Goal: Information Seeking & Learning: Compare options

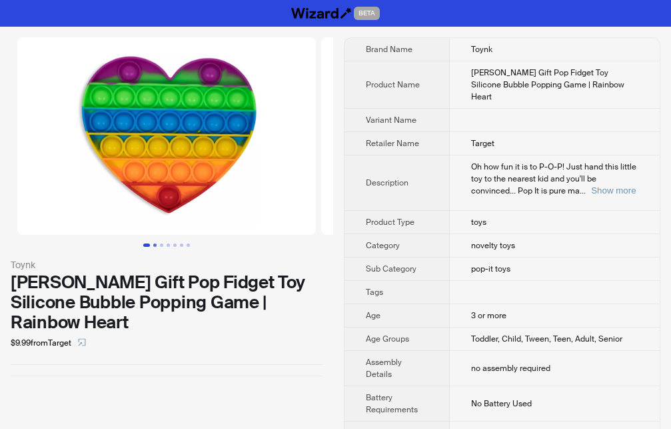
click at [155, 245] on button "Go to slide 2" at bounding box center [154, 244] width 3 height 3
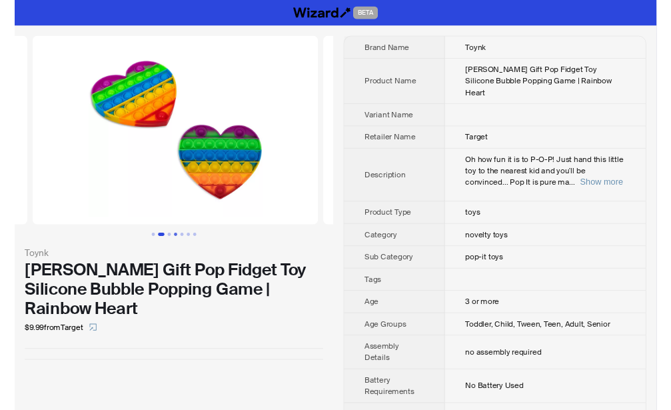
scroll to position [0, 304]
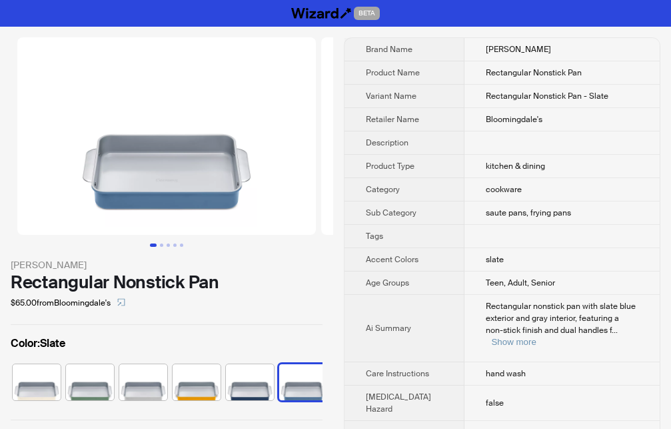
scroll to position [0, 59]
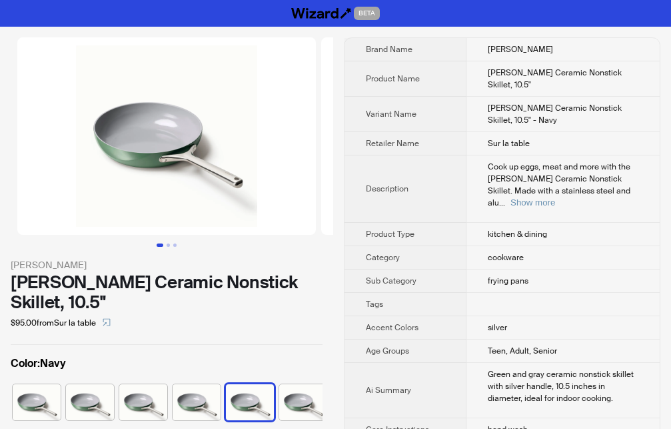
scroll to position [0, 8]
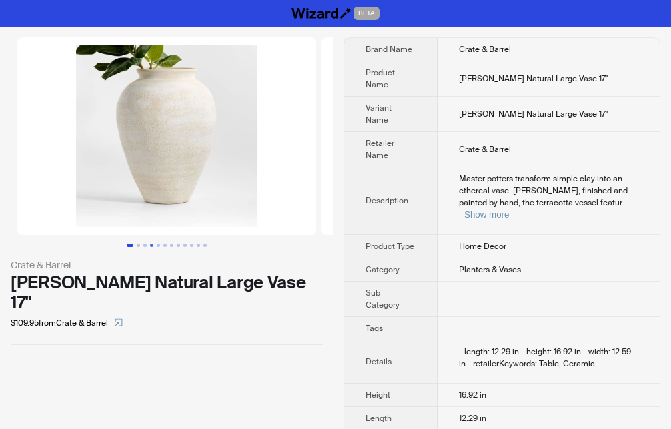
click at [153, 243] on button "Go to slide 4" at bounding box center [151, 244] width 3 height 3
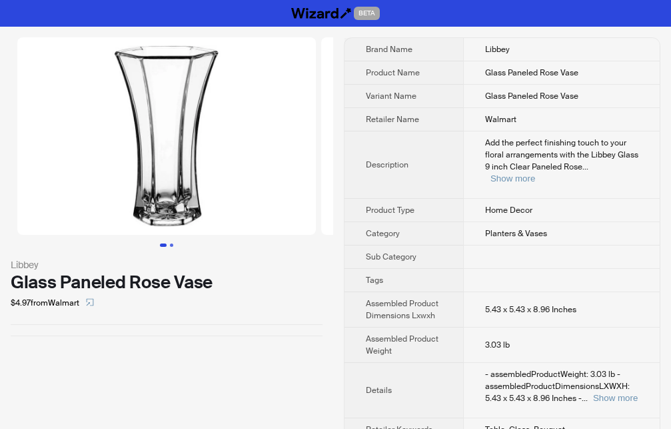
click at [171, 245] on button "Go to slide 2" at bounding box center [171, 244] width 3 height 3
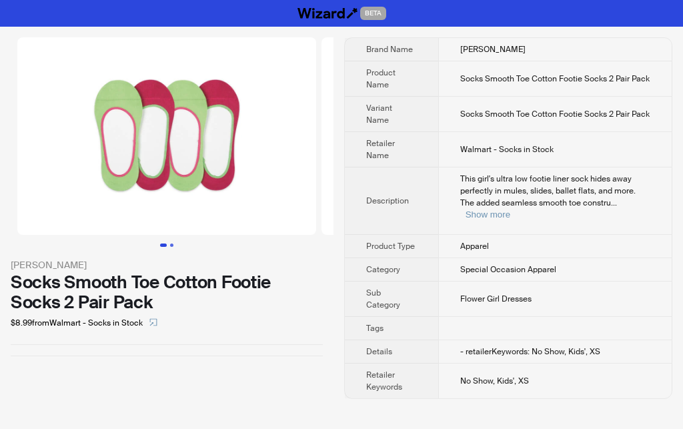
click at [171, 245] on button "Go to slide 2" at bounding box center [171, 244] width 3 height 3
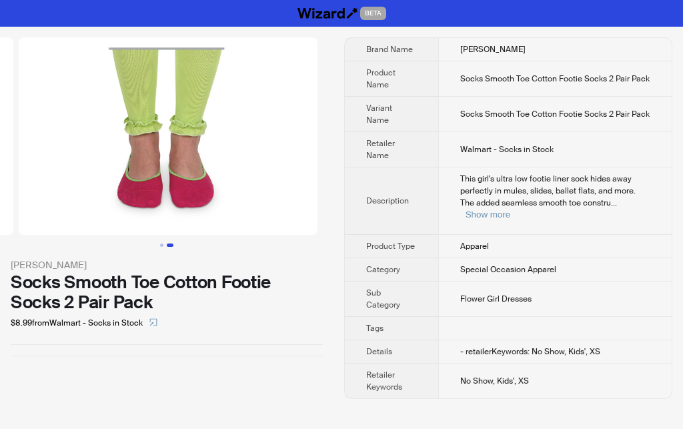
scroll to position [0, 304]
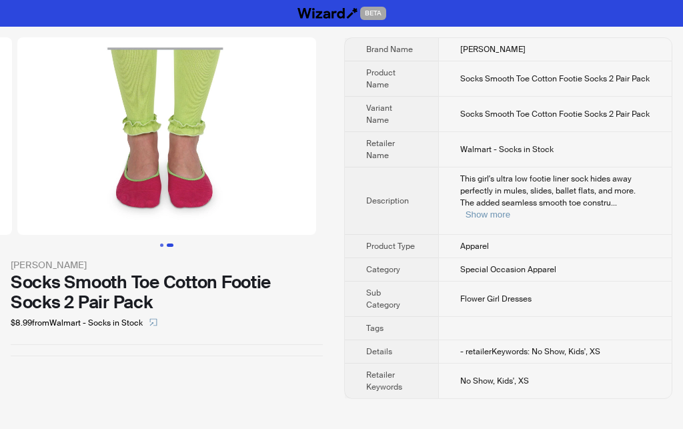
click at [160, 245] on button "Go to slide 1" at bounding box center [161, 244] width 3 height 3
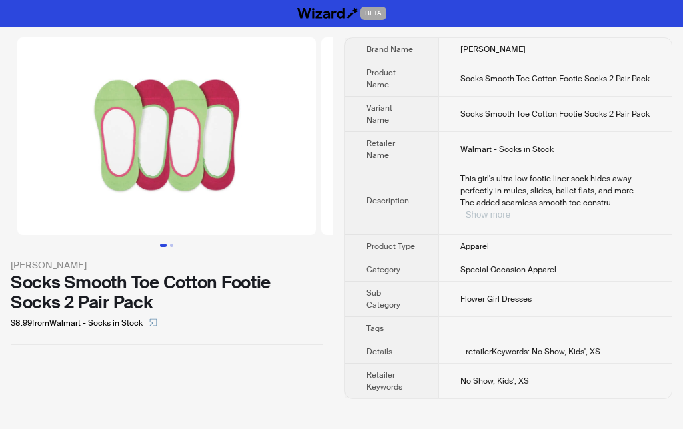
click at [510, 209] on button "Show more" at bounding box center [487, 214] width 45 height 10
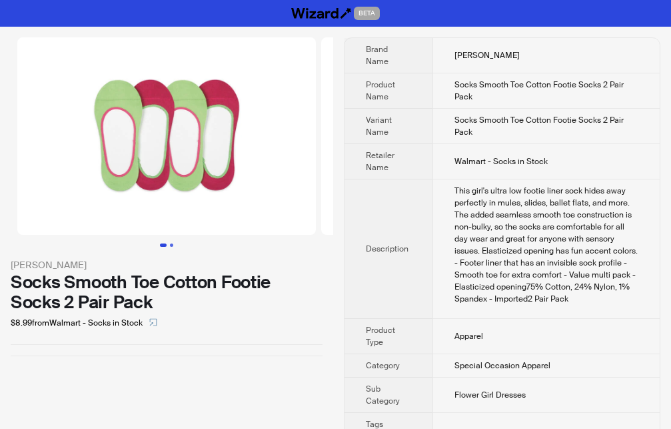
click at [171, 243] on button "Go to slide 2" at bounding box center [171, 244] width 3 height 3
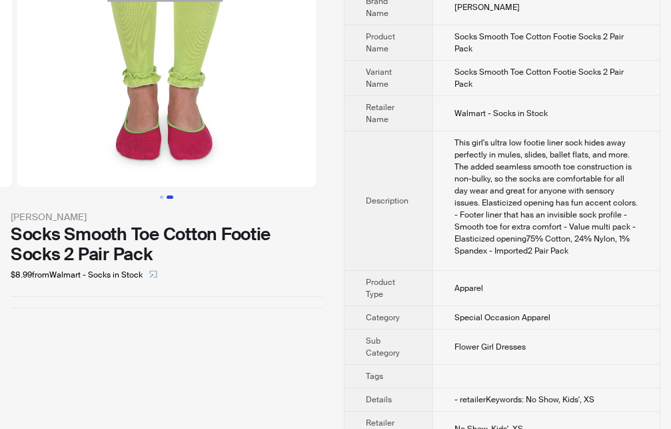
scroll to position [77, 0]
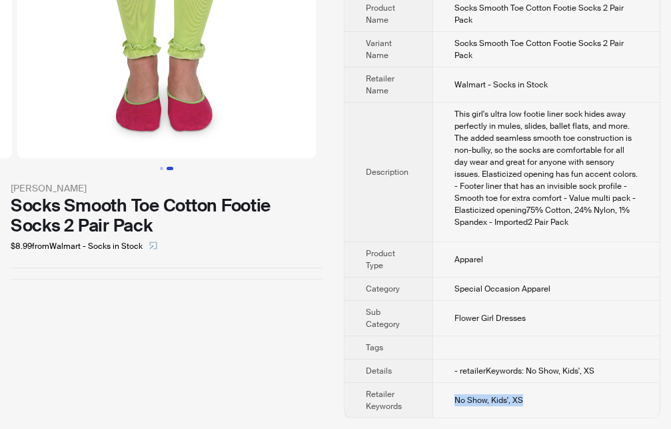
drag, startPoint x: 457, startPoint y: 399, endPoint x: 537, endPoint y: 391, distance: 80.3
click at [537, 391] on td "No Show, Kids', XS" at bounding box center [546, 400] width 227 height 35
click at [277, 359] on div "Jefferies Socks Smooth Toe Cotton Footie Socks 2 Pair Pack $8.99 from Walmart -…" at bounding box center [166, 189] width 333 height 479
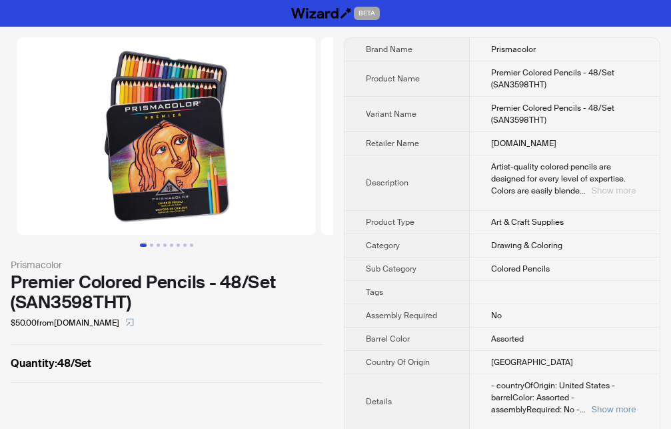
click at [624, 190] on button "Show more" at bounding box center [613, 190] width 45 height 10
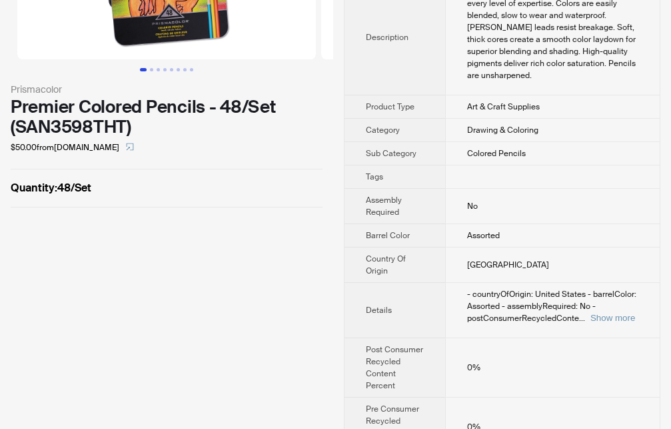
scroll to position [204, 0]
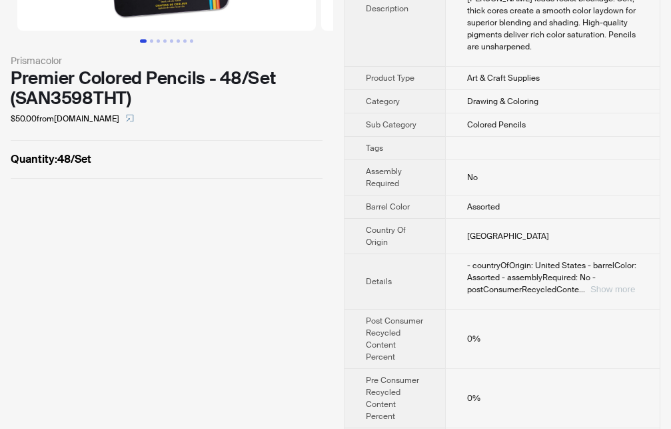
click at [615, 284] on button "Show more" at bounding box center [613, 289] width 45 height 10
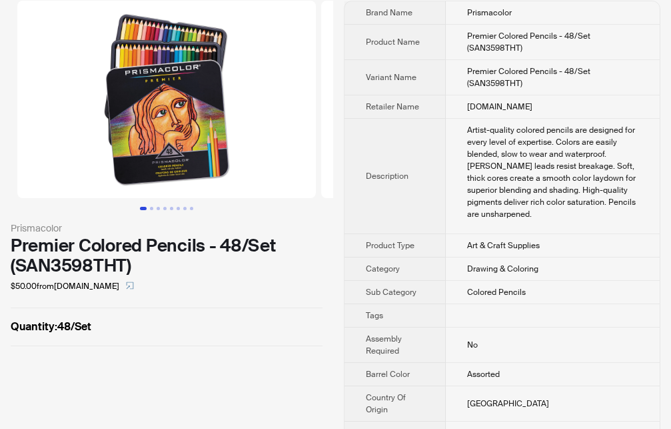
scroll to position [0, 0]
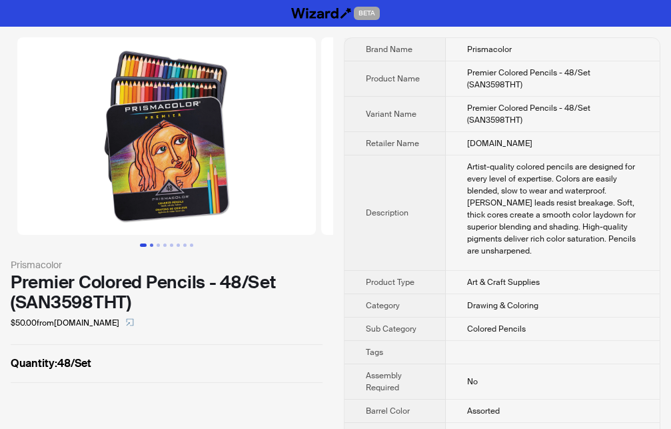
click at [151, 246] on button "Go to slide 2" at bounding box center [151, 244] width 3 height 3
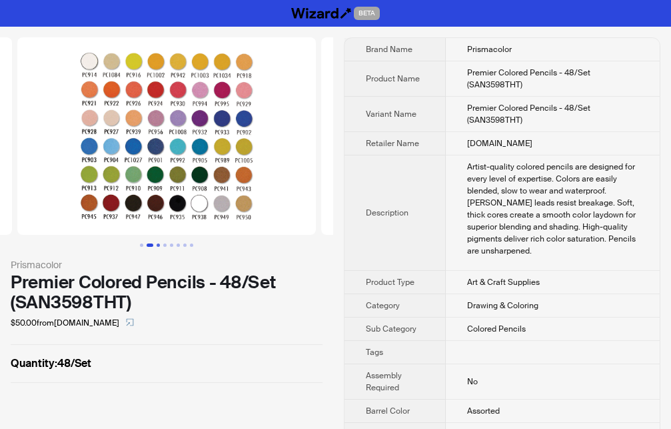
click at [160, 244] on button "Go to slide 3" at bounding box center [158, 244] width 3 height 3
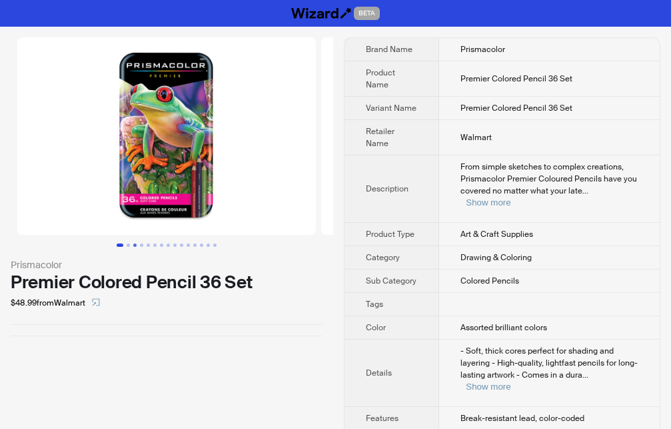
click at [135, 246] on button "Go to slide 3" at bounding box center [134, 244] width 3 height 3
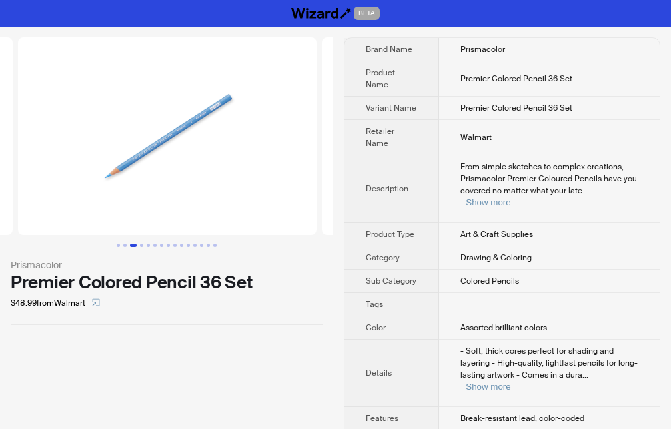
scroll to position [0, 608]
click at [156, 247] on button "Go to slide 6" at bounding box center [154, 244] width 3 height 3
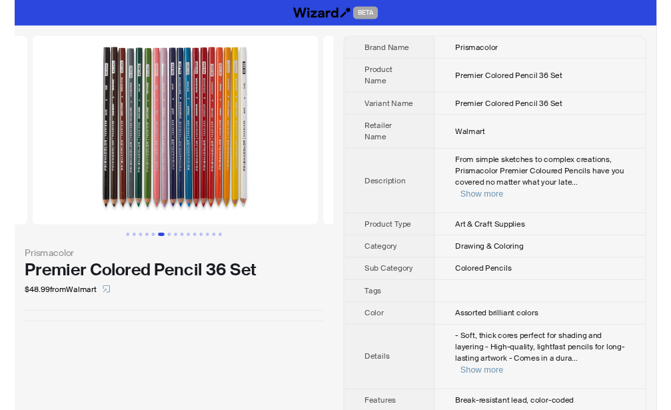
scroll to position [0, 1520]
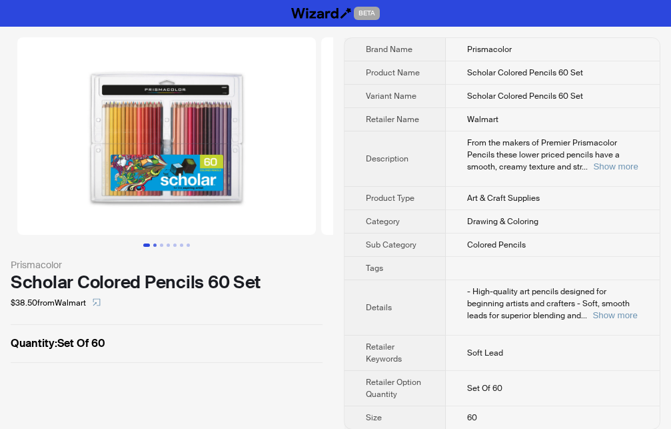
click at [157, 243] on button "Go to slide 2" at bounding box center [154, 244] width 3 height 3
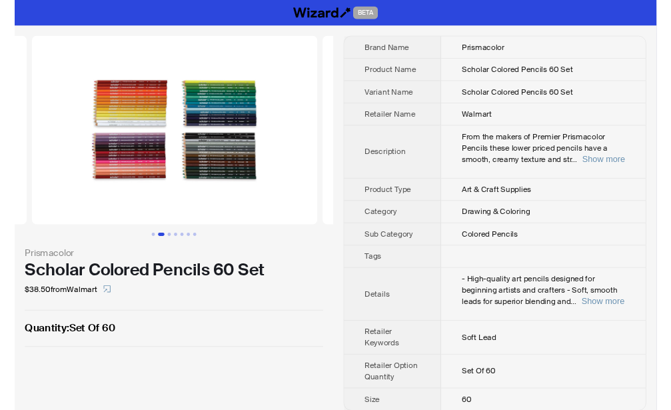
scroll to position [0, 304]
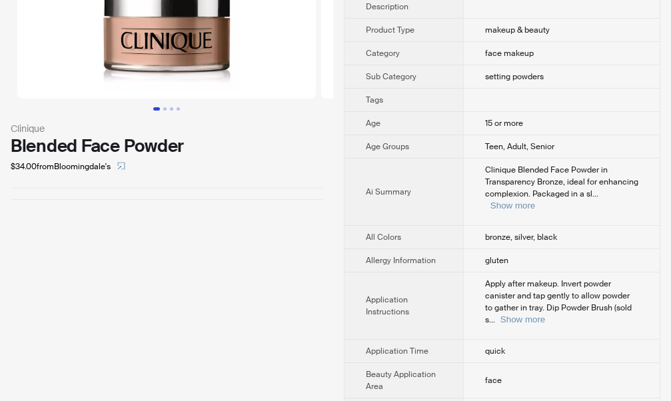
scroll to position [462, 0]
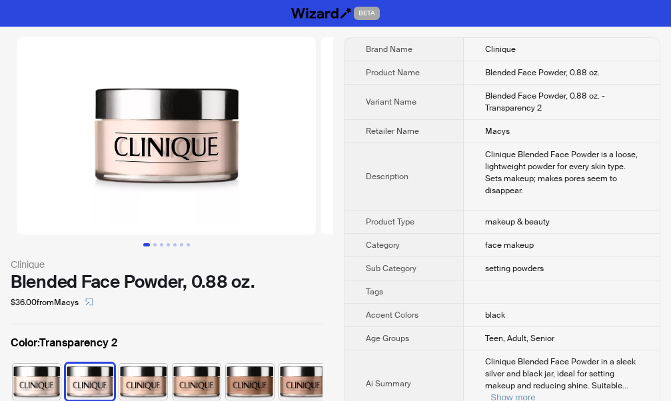
scroll to position [541, 0]
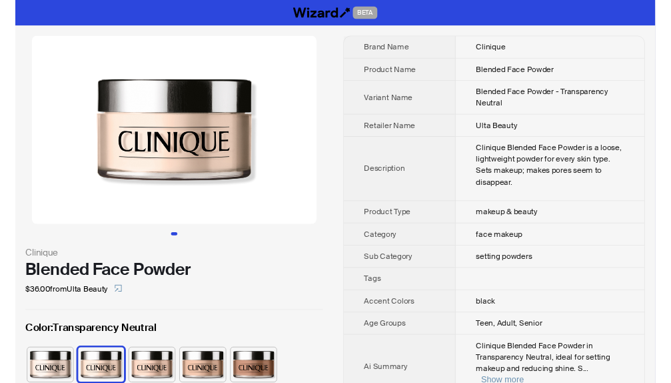
scroll to position [519, 0]
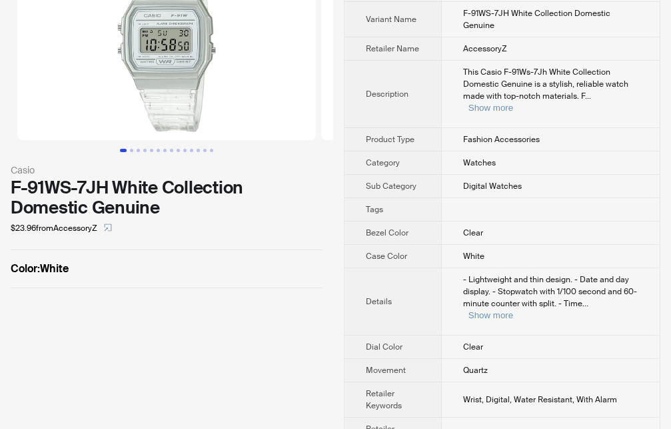
scroll to position [61, 0]
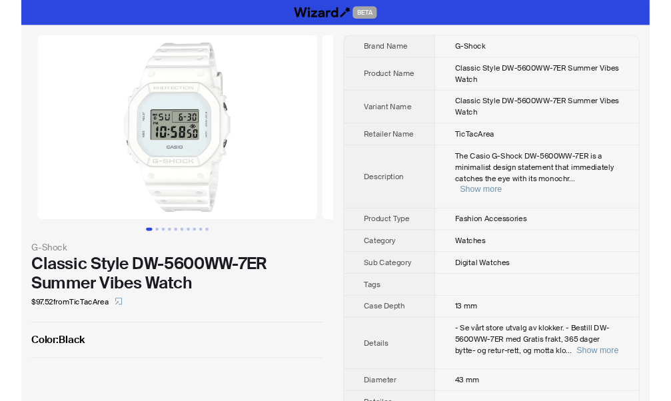
scroll to position [129, 0]
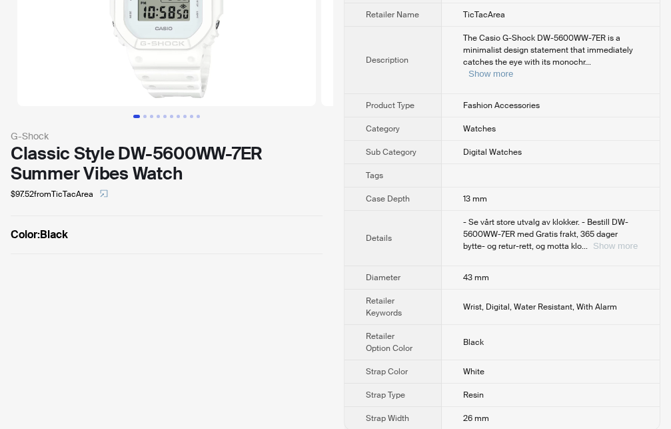
click at [625, 241] on button "Show more" at bounding box center [615, 246] width 45 height 10
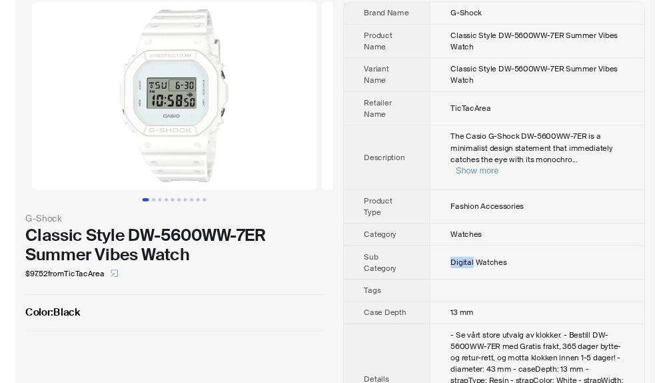
scroll to position [0, 0]
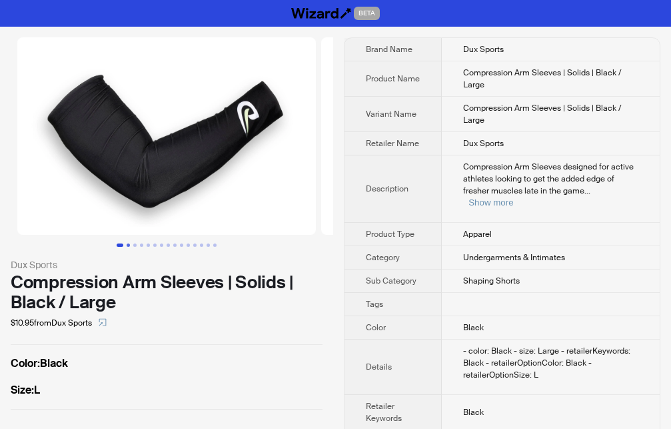
click at [127, 247] on button "Go to slide 2" at bounding box center [128, 244] width 3 height 3
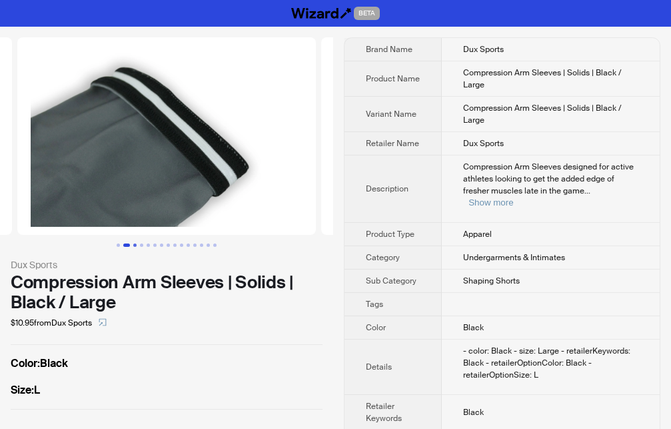
click at [137, 247] on button "Go to slide 3" at bounding box center [134, 244] width 3 height 3
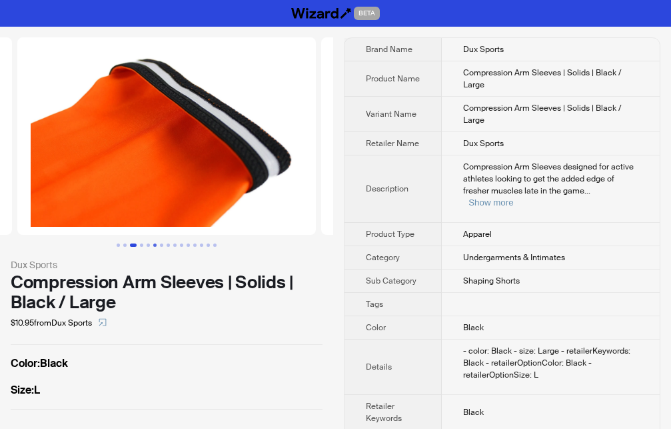
click at [153, 247] on button "Go to slide 6" at bounding box center [154, 244] width 3 height 3
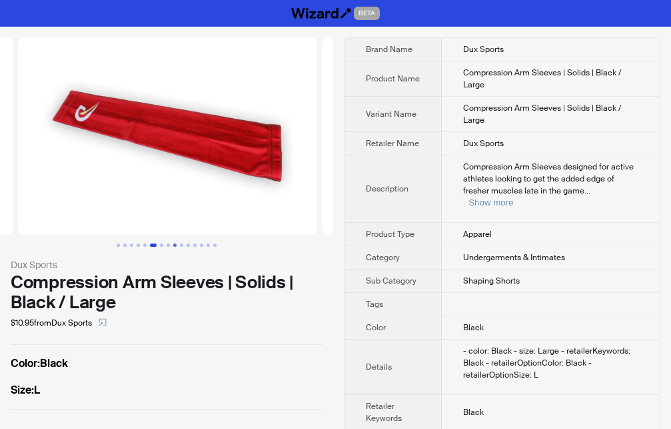
click at [176, 247] on button "Go to slide 9" at bounding box center [174, 244] width 3 height 3
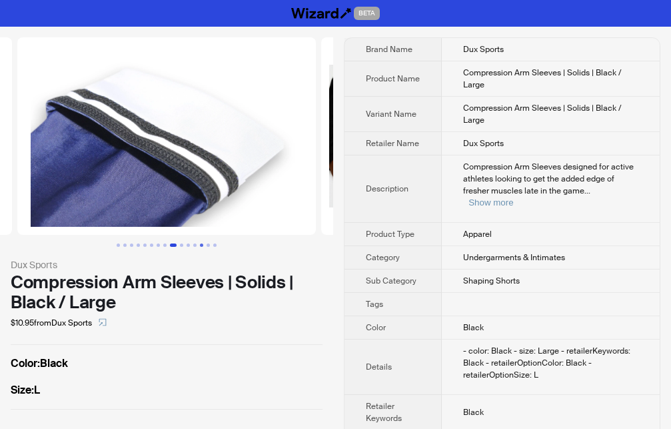
click at [202, 247] on button "Go to slide 13" at bounding box center [201, 244] width 3 height 3
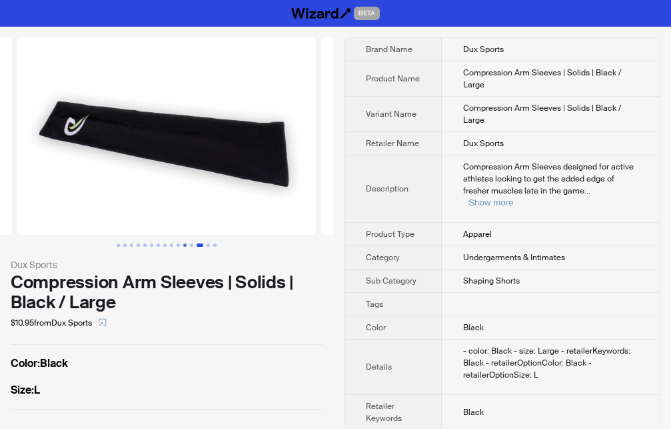
click at [186, 244] on button "Go to slide 11" at bounding box center [184, 244] width 3 height 3
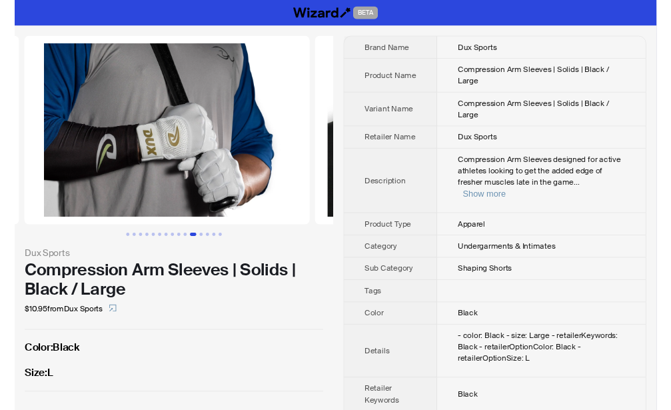
scroll to position [0, 3040]
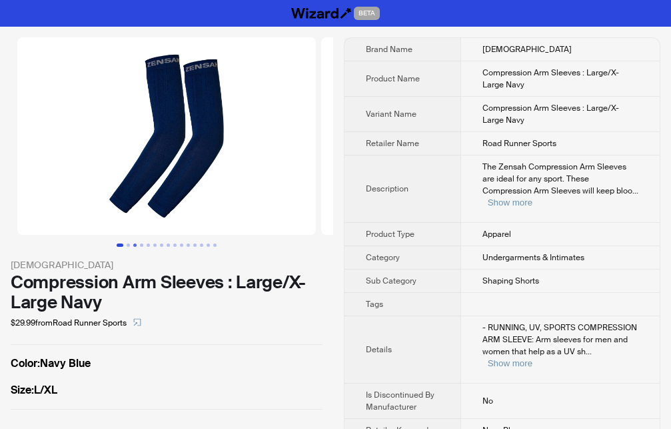
click at [135, 245] on button "Go to slide 3" at bounding box center [134, 244] width 3 height 3
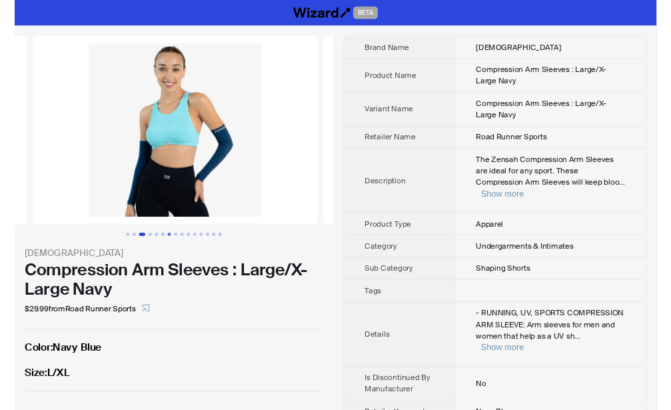
scroll to position [0, 608]
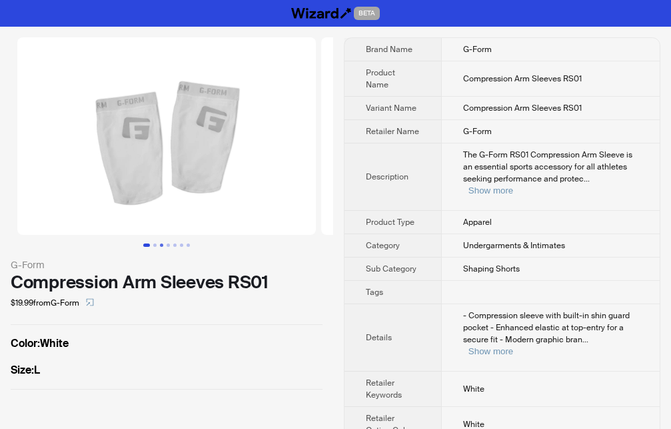
click at [160, 246] on button "Go to slide 3" at bounding box center [161, 244] width 3 height 3
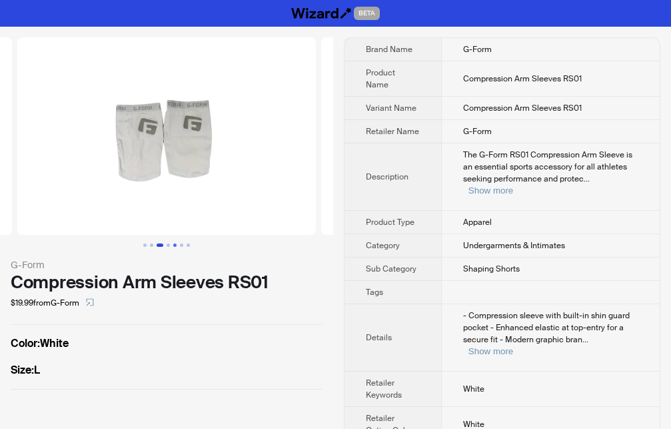
click at [173, 244] on button "Go to slide 5" at bounding box center [174, 244] width 3 height 3
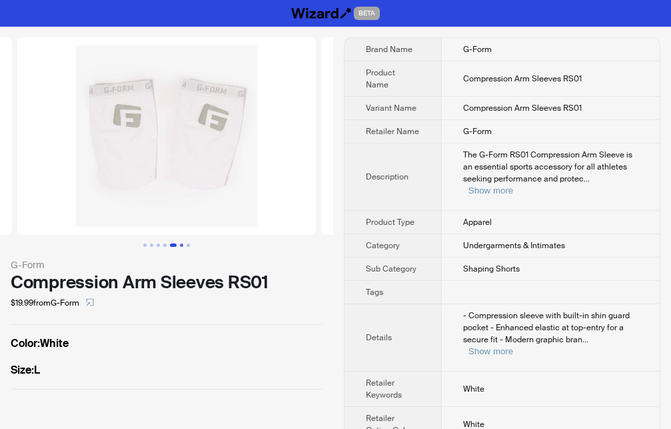
click at [182, 245] on button "Go to slide 6" at bounding box center [181, 244] width 3 height 3
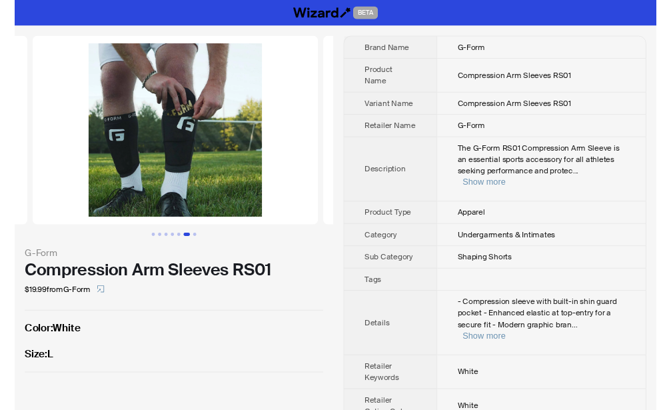
scroll to position [0, 1520]
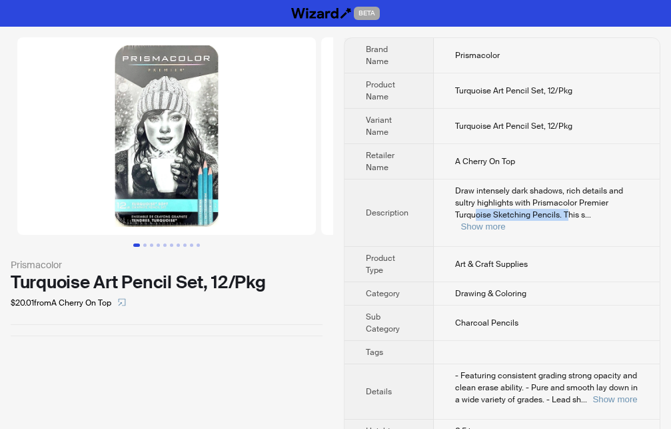
drag, startPoint x: 475, startPoint y: 209, endPoint x: 565, endPoint y: 219, distance: 90.5
click at [565, 219] on span "Draw intensely dark shadows, rich details and sultry highlights with Prismacolo…" at bounding box center [539, 202] width 168 height 35
click at [299, 368] on div "Prismacolor Turquoise Art Pencil Set, 12/Pkg $20.01 from A Cherry On Top" at bounding box center [166, 263] width 333 height 473
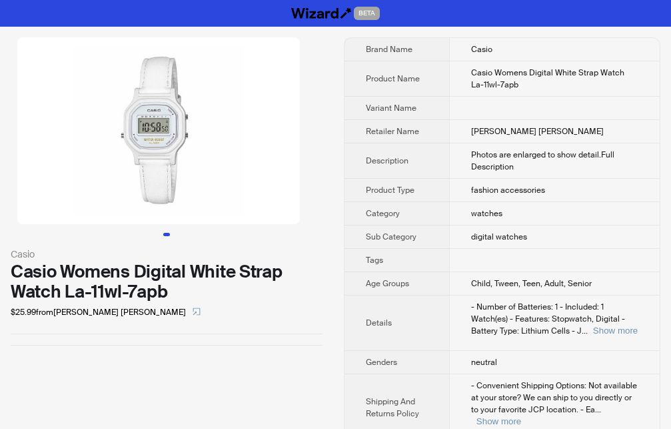
click at [283, 389] on div "Casio Casio Womens Digital White Strap Watch La-11wl-7apb $25.99 from [PERSON_N…" at bounding box center [166, 251] width 333 height 449
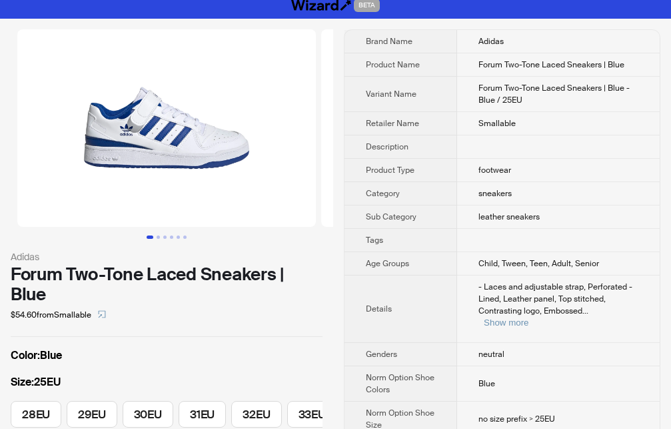
scroll to position [144, 0]
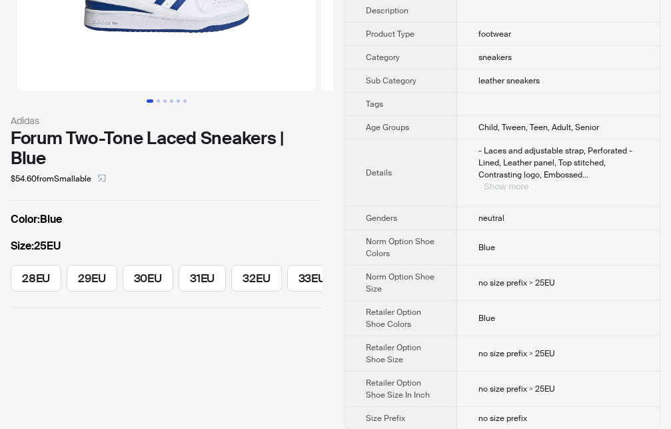
click at [529, 181] on button "Show more" at bounding box center [506, 186] width 45 height 10
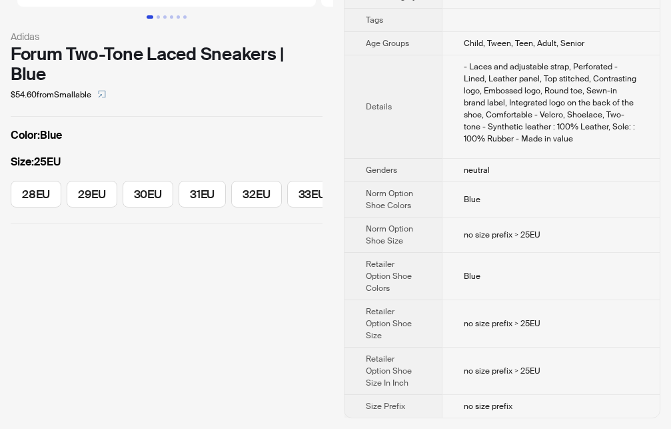
scroll to position [0, 0]
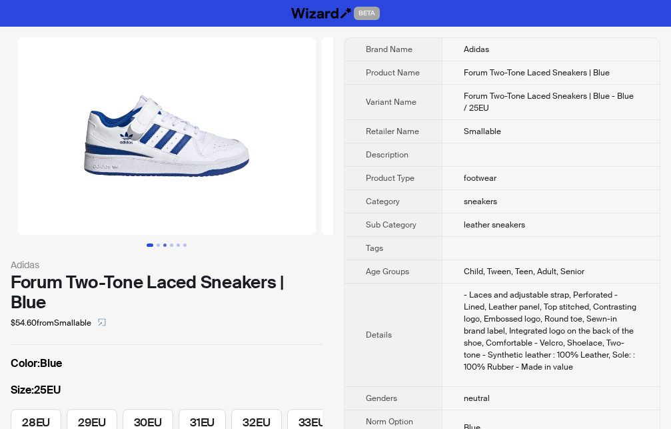
click at [167, 243] on button "Go to slide 3" at bounding box center [164, 244] width 3 height 3
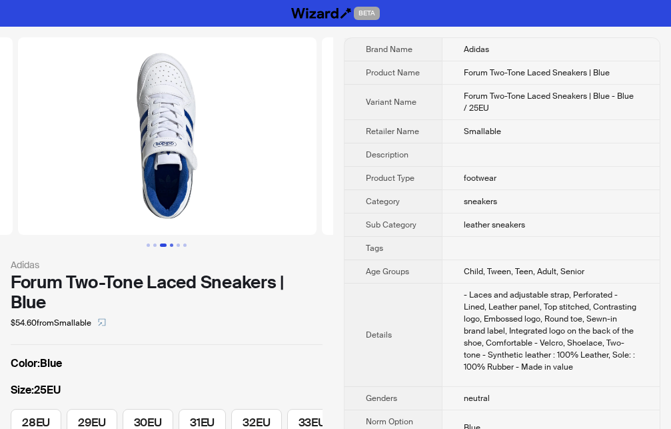
click at [171, 245] on button "Go to slide 4" at bounding box center [171, 244] width 3 height 3
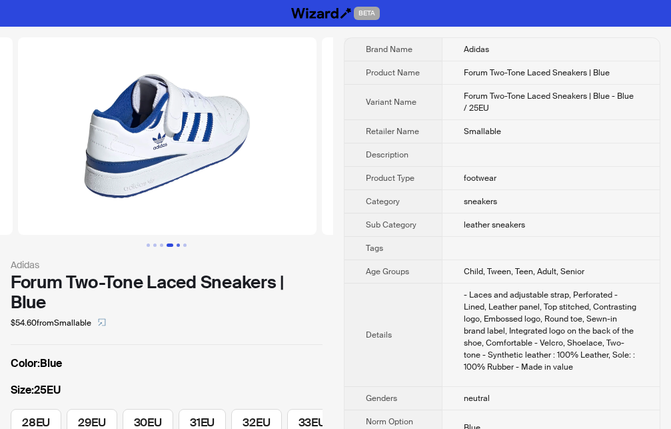
click at [179, 245] on button "Go to slide 5" at bounding box center [178, 244] width 3 height 3
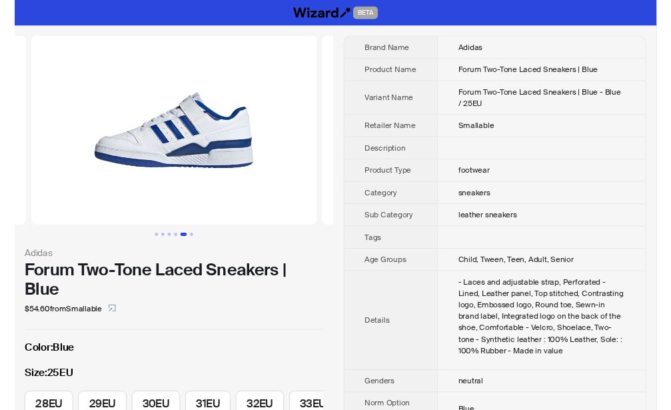
scroll to position [228, 0]
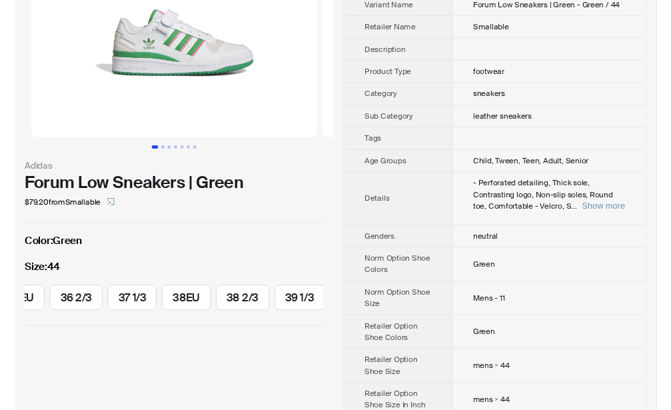
scroll to position [155, 0]
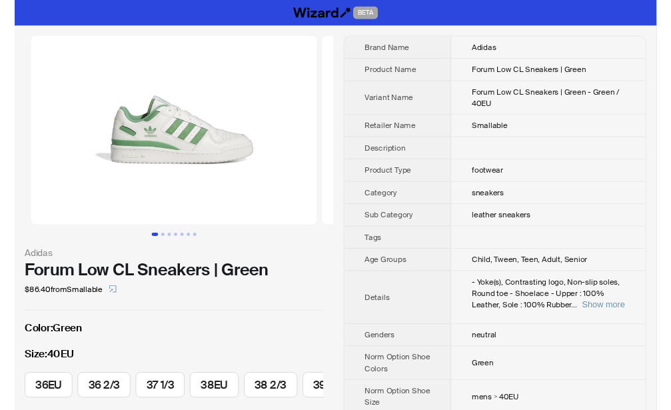
scroll to position [136, 0]
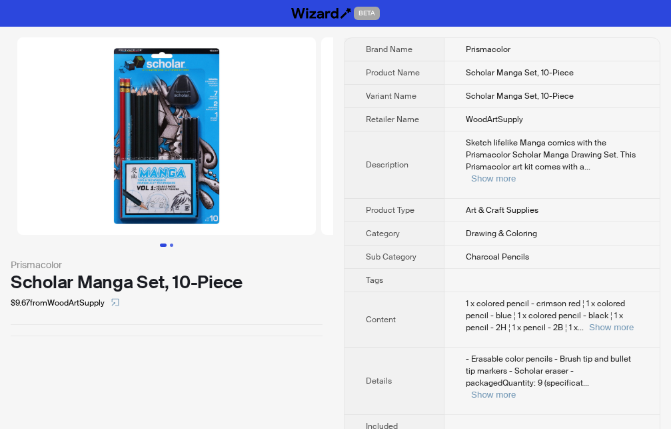
click at [171, 245] on button "Go to slide 2" at bounding box center [171, 244] width 3 height 3
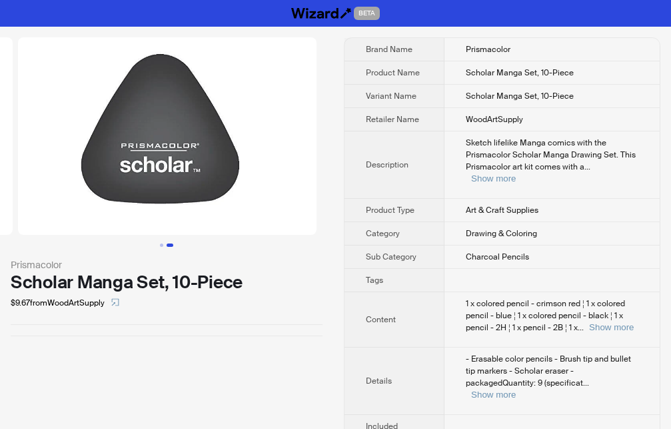
scroll to position [0, 304]
click at [516, 389] on button "Show more" at bounding box center [493, 394] width 45 height 10
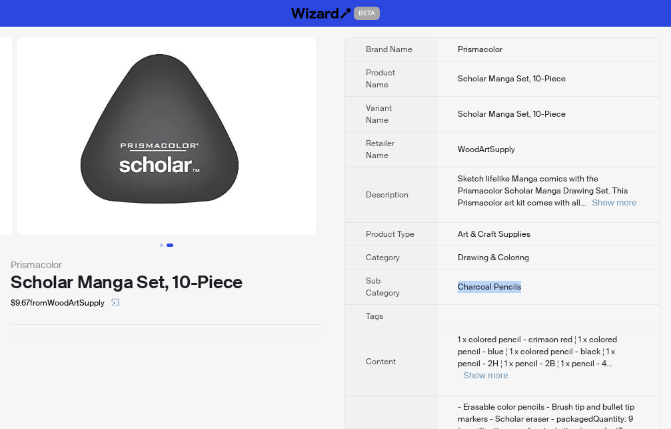
drag, startPoint x: 461, startPoint y: 281, endPoint x: 520, endPoint y: 281, distance: 58.7
click at [520, 281] on span "Charcoal Pencils" at bounding box center [489, 286] width 63 height 11
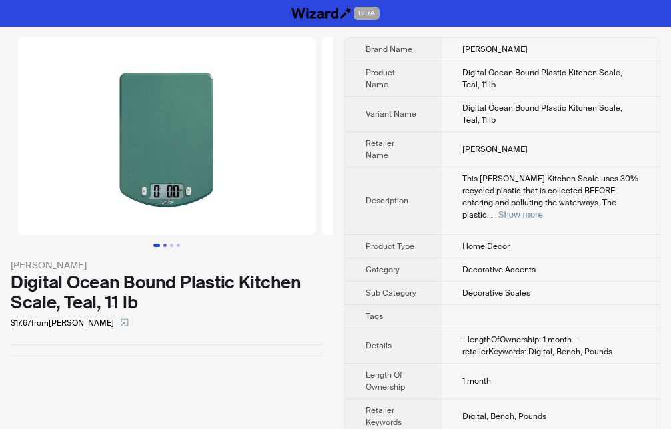
click at [163, 246] on button "Go to slide 2" at bounding box center [164, 244] width 3 height 3
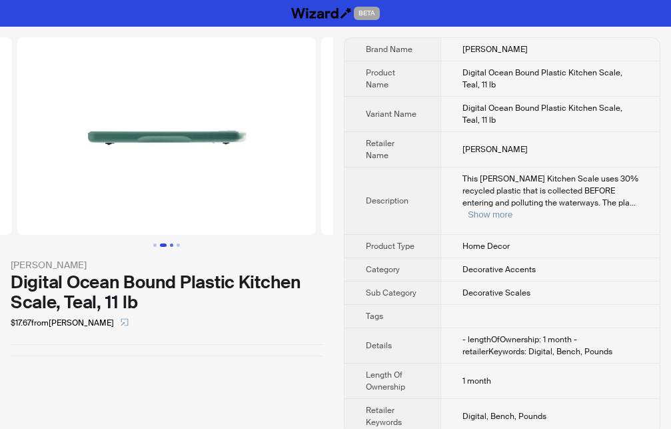
click at [170, 246] on button "Go to slide 3" at bounding box center [171, 244] width 3 height 3
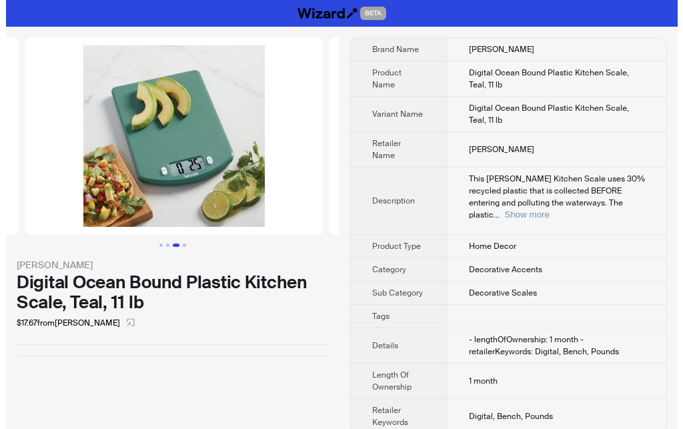
scroll to position [0, 608]
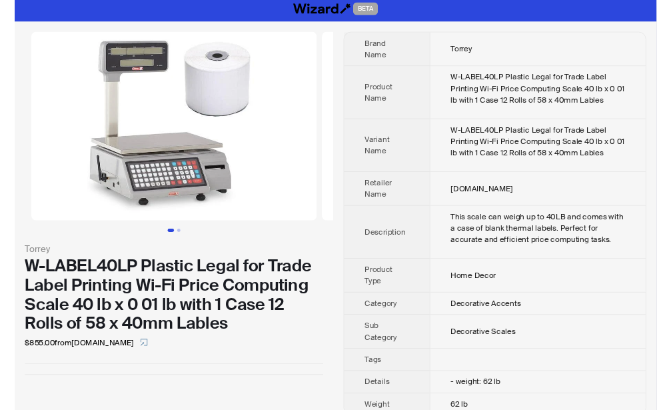
scroll to position [9, 0]
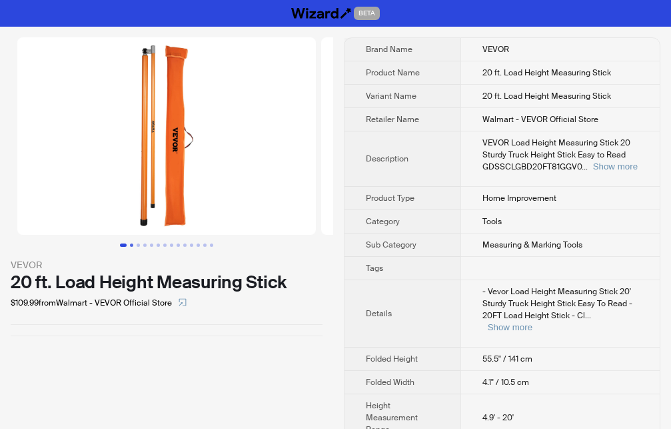
click at [131, 247] on button "Go to slide 2" at bounding box center [131, 244] width 3 height 3
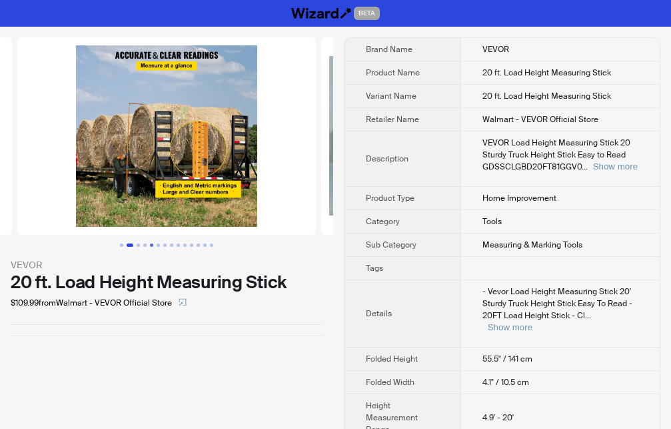
click at [150, 243] on button "Go to slide 5" at bounding box center [151, 244] width 3 height 3
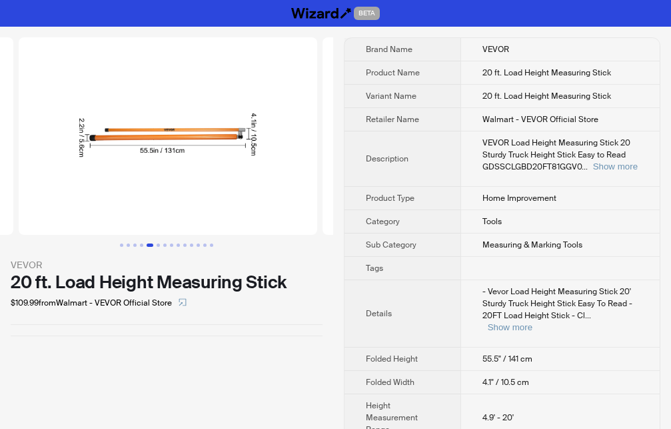
scroll to position [0, 1216]
click at [164, 244] on button "Go to slide 7" at bounding box center [164, 244] width 3 height 3
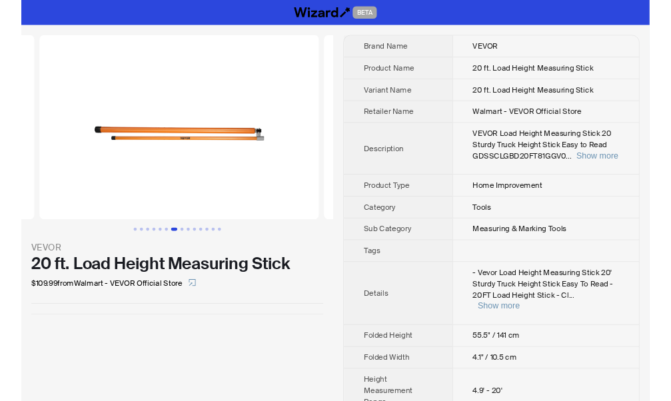
scroll to position [0, 1824]
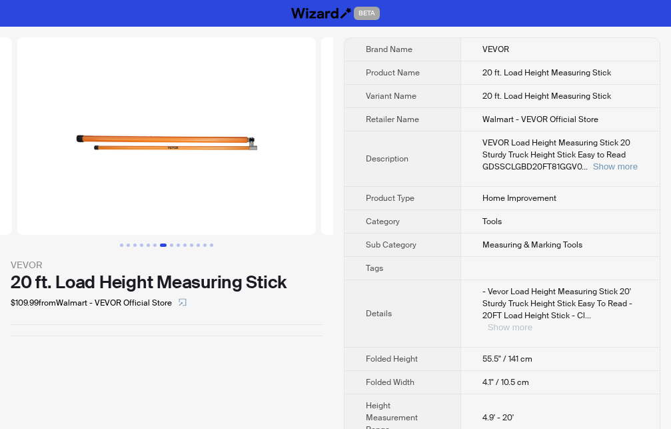
click at [533, 322] on button "Show more" at bounding box center [510, 327] width 45 height 10
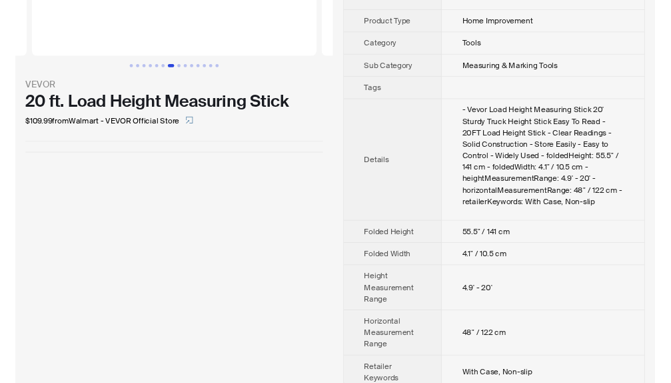
scroll to position [193, 0]
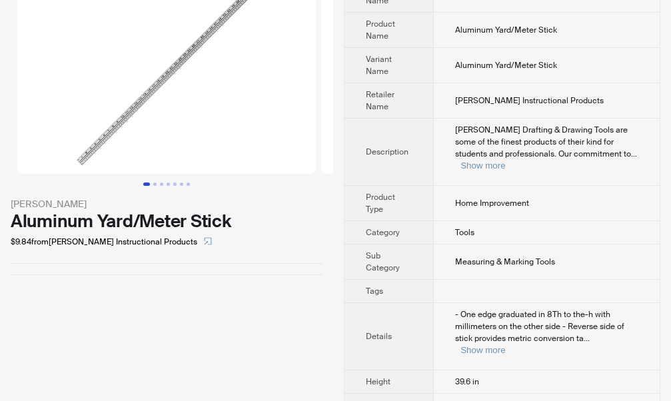
scroll to position [87, 0]
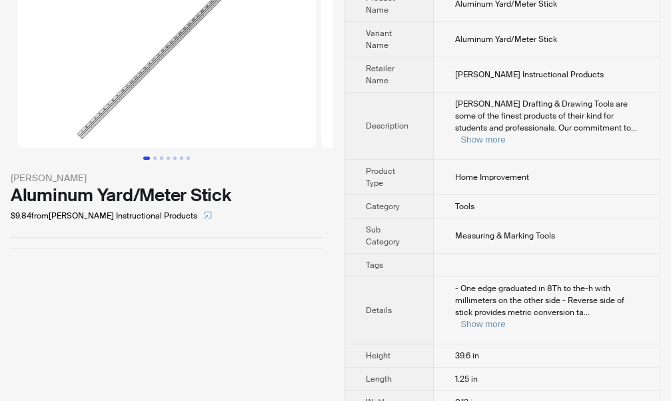
click at [615, 306] on div "- One edge graduated in 8Th to the-h with millimeters on the other side - Rever…" at bounding box center [546, 307] width 183 height 48
click at [505, 319] on button "Show more" at bounding box center [483, 324] width 45 height 10
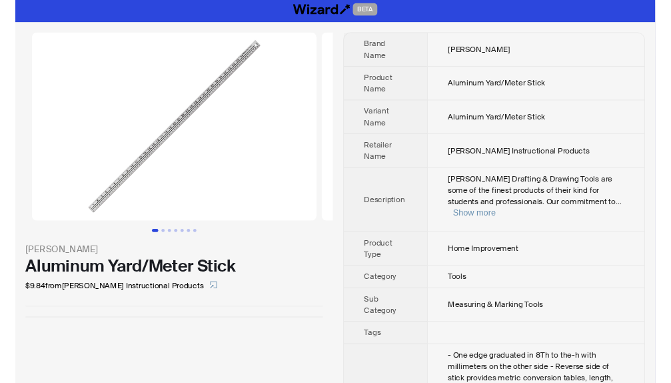
scroll to position [0, 0]
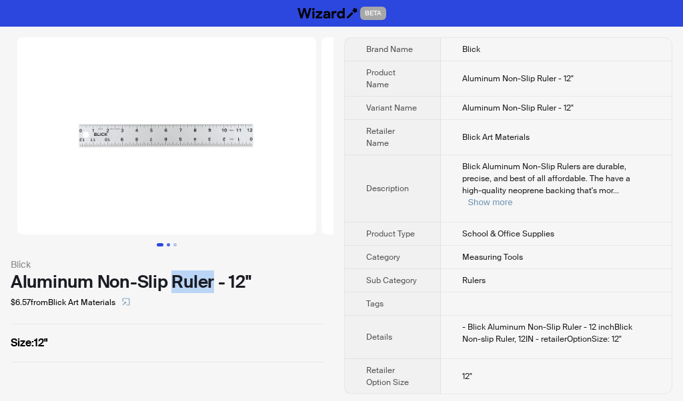
click at [167, 243] on button "Go to slide 2" at bounding box center [168, 244] width 3 height 3
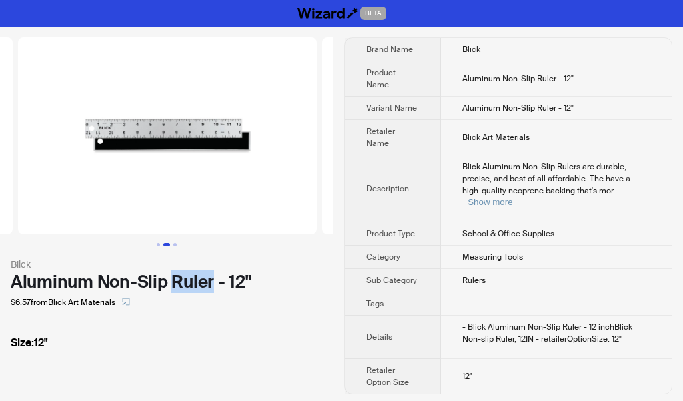
scroll to position [0, 304]
click at [184, 245] on ul at bounding box center [166, 244] width 333 height 3
click at [176, 245] on button "Go to slide 3" at bounding box center [174, 244] width 3 height 3
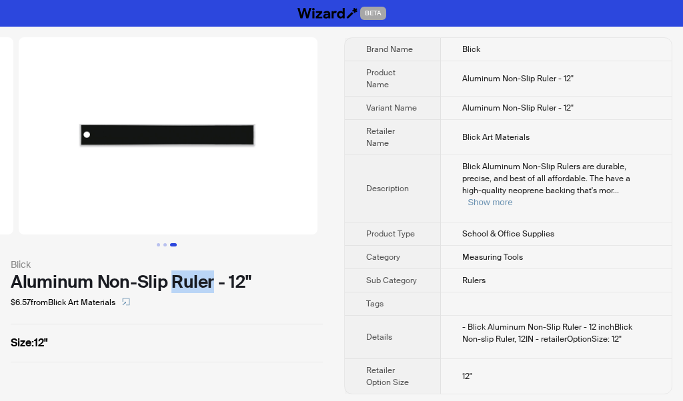
scroll to position [0, 608]
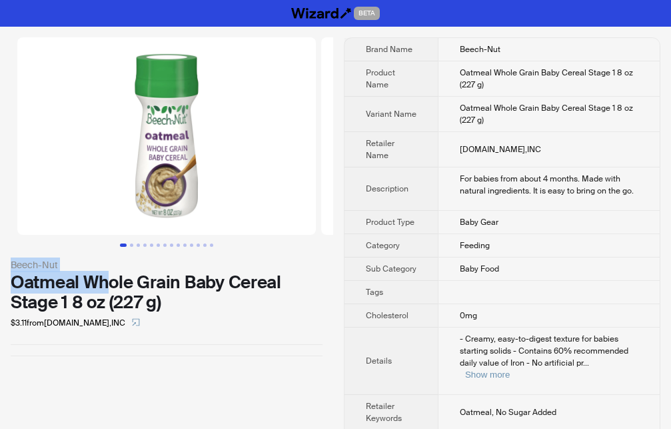
drag, startPoint x: 0, startPoint y: 265, endPoint x: 111, endPoint y: 271, distance: 110.8
click at [111, 271] on div "Beech-Nut Oatmeal Whole Grain Baby Cereal Stage 1 8 oz (227 g) $3.11 from Pinem…" at bounding box center [166, 197] width 333 height 340
click at [273, 314] on div "$3.11 from Pinemelon.com,INC" at bounding box center [167, 322] width 312 height 21
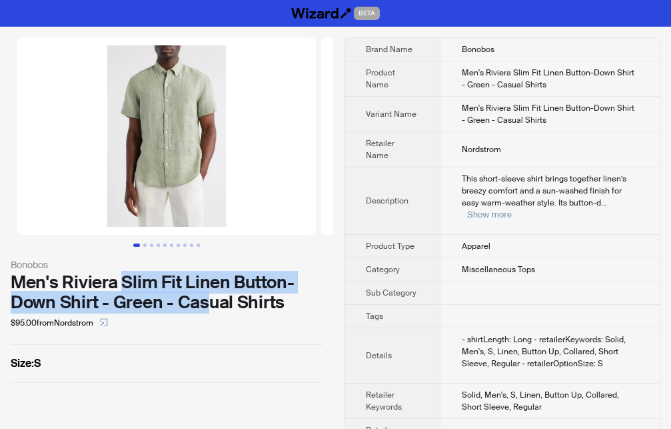
drag, startPoint x: 123, startPoint y: 283, endPoint x: 211, endPoint y: 297, distance: 89.1
click at [211, 297] on div "Men's Riviera Slim Fit Linen Button-Down Shirt - Green - Casual Shirts" at bounding box center [167, 292] width 312 height 40
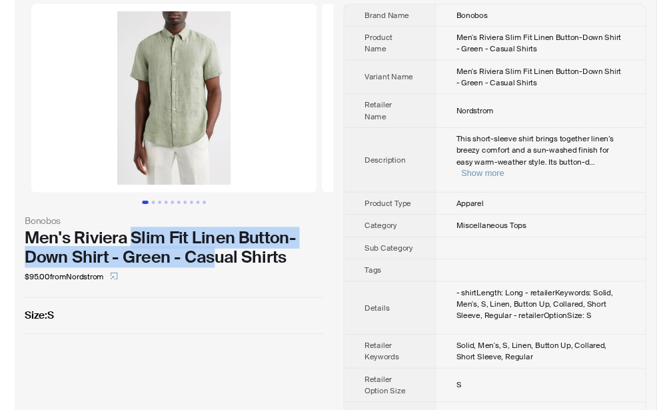
scroll to position [47, 0]
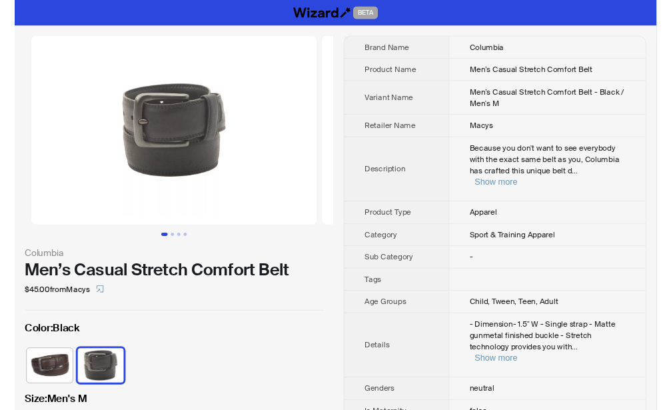
scroll to position [136, 0]
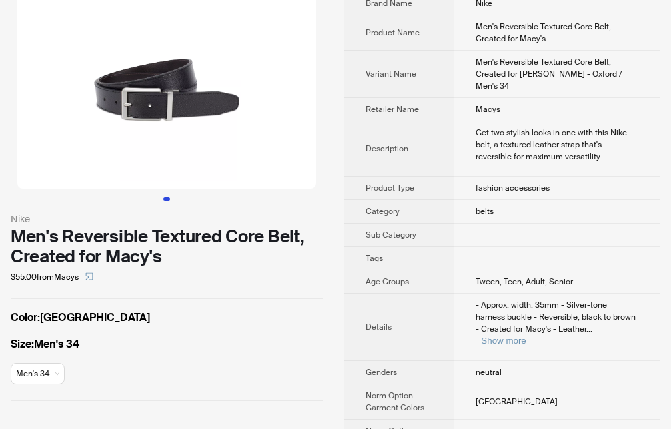
scroll to position [27, 0]
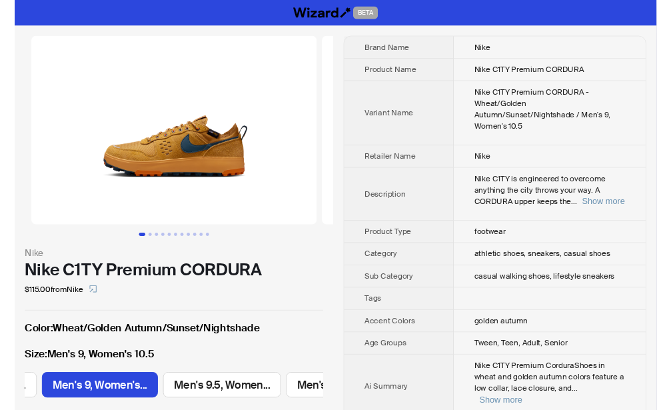
scroll to position [136, 0]
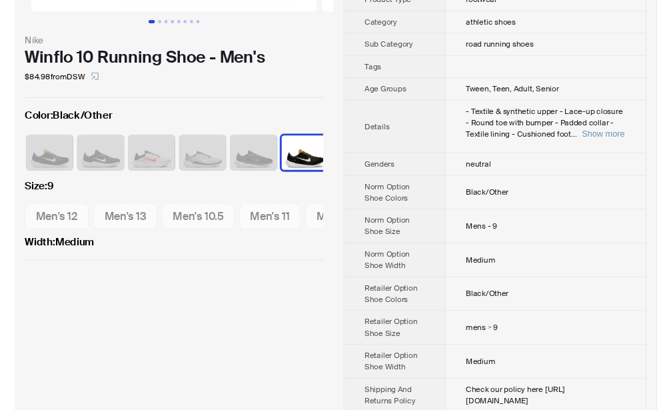
scroll to position [272, 0]
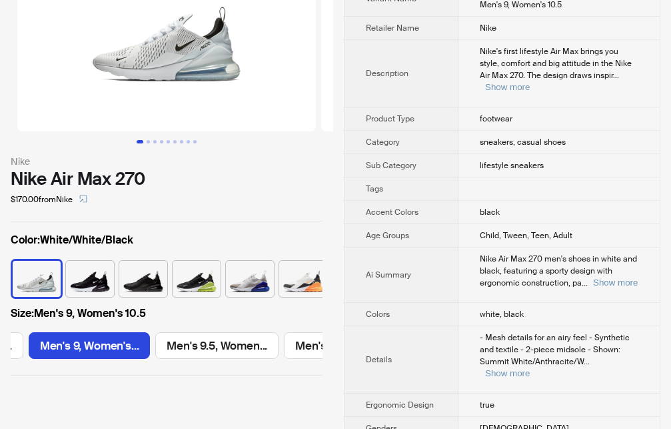
scroll to position [136, 0]
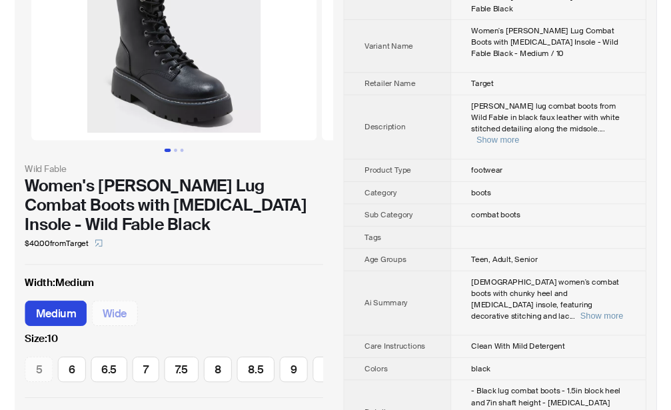
scroll to position [68, 0]
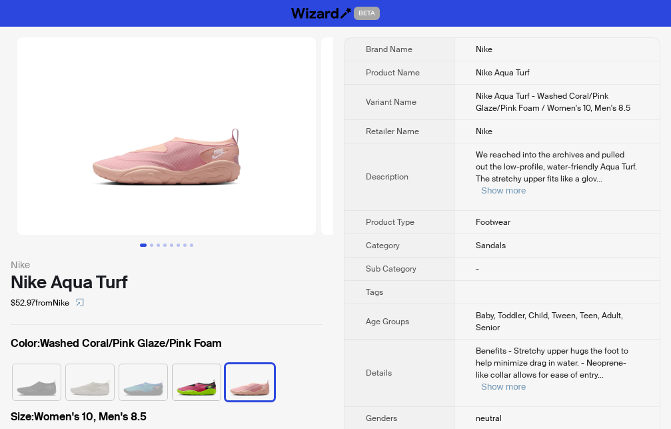
scroll to position [136, 0]
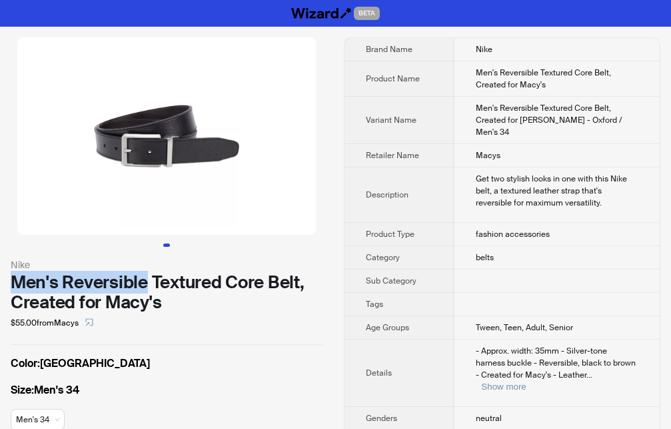
drag, startPoint x: 11, startPoint y: 274, endPoint x: 143, endPoint y: 281, distance: 132.9
click at [143, 281] on div "Men's Reversible Textured Core Belt, Created for Macy's" at bounding box center [167, 292] width 312 height 40
click at [203, 303] on div "Men's Reversible Textured Core Belt, Created for Macy's" at bounding box center [167, 292] width 312 height 40
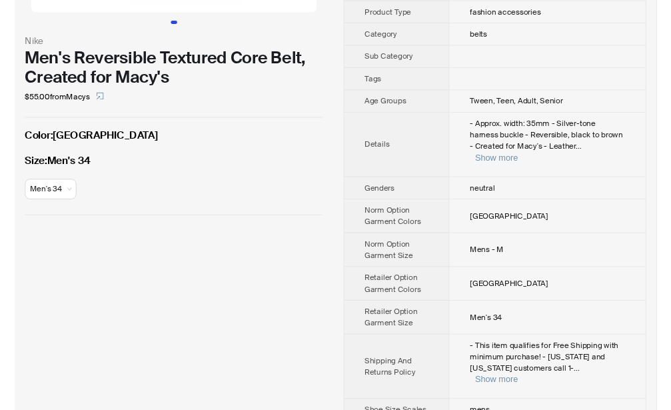
scroll to position [231, 0]
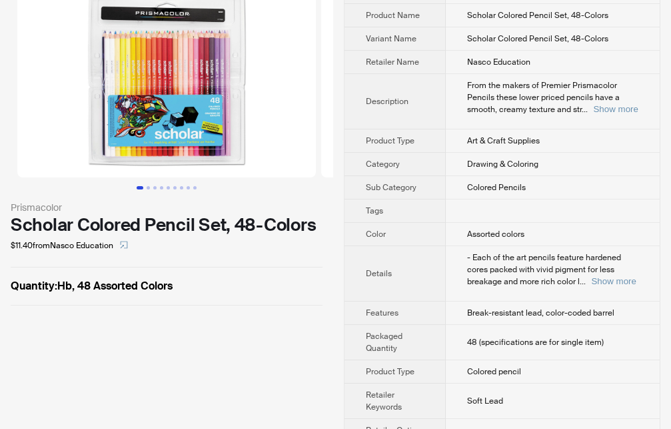
scroll to position [93, 0]
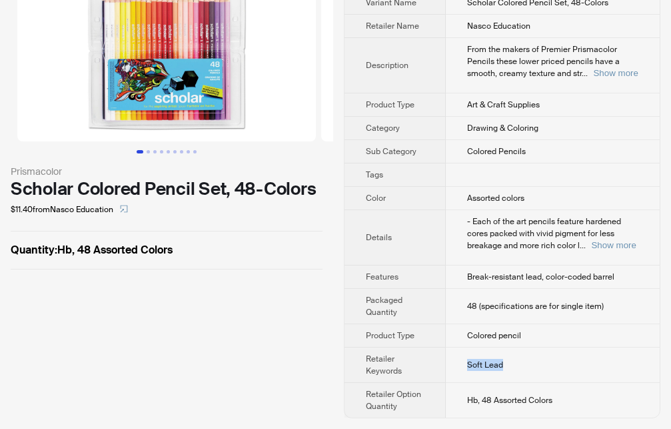
drag, startPoint x: 469, startPoint y: 364, endPoint x: 516, endPoint y: 363, distance: 46.7
click at [516, 363] on td "Soft Lead" at bounding box center [553, 364] width 214 height 35
click at [336, 377] on div "Prismacolor Scholar Colored Pencil Set, 48-Colors $11.40 from Nasco Education Q…" at bounding box center [335, 180] width 671 height 495
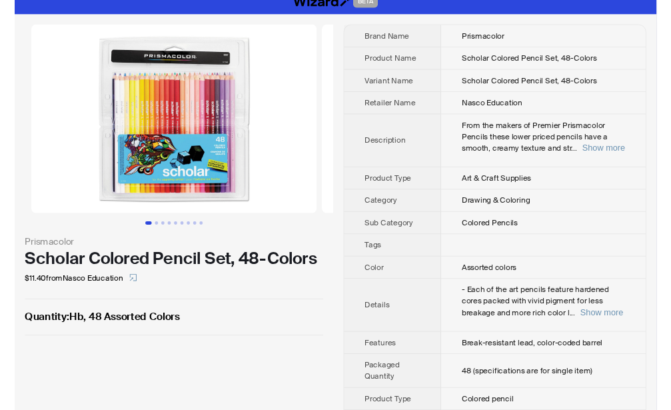
scroll to position [0, 0]
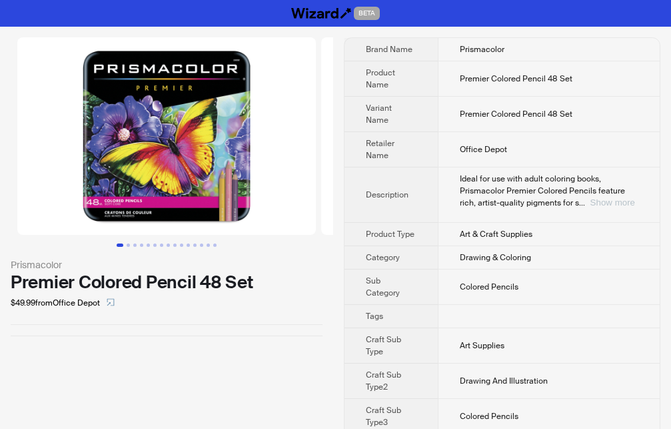
click at [609, 197] on button "Show more" at bounding box center [613, 202] width 45 height 10
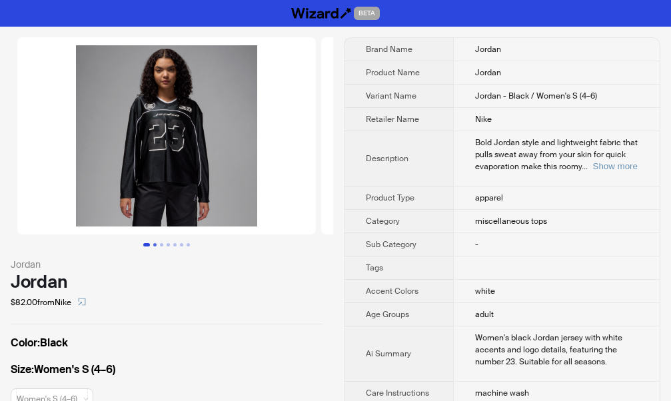
click at [155, 247] on button "Go to slide 2" at bounding box center [154, 244] width 3 height 3
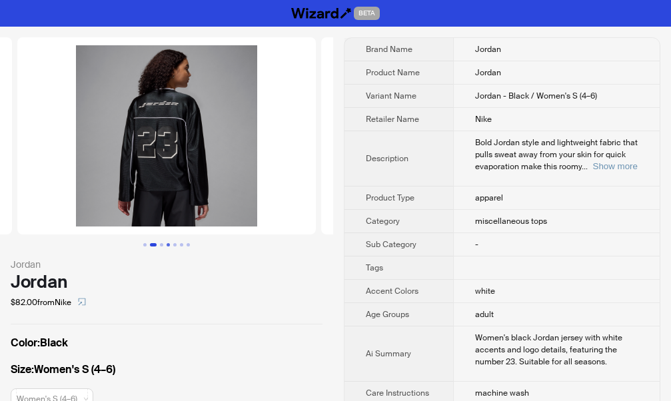
click at [167, 244] on button "Go to slide 4" at bounding box center [168, 244] width 3 height 3
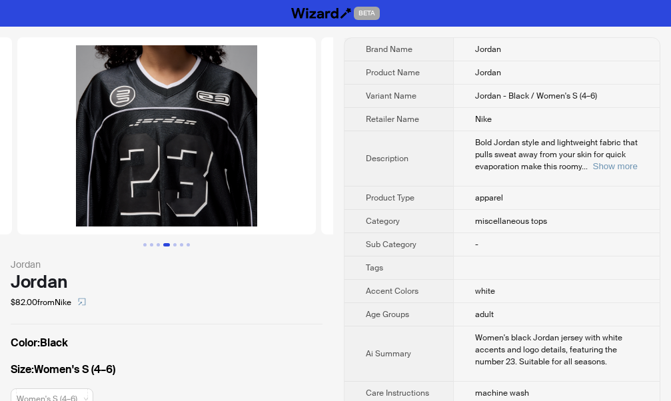
click at [619, 172] on div "Bold Jordan style and lightweight fabric that pulls sweat away from your skin f…" at bounding box center [557, 155] width 164 height 36
click at [621, 165] on button "Show more" at bounding box center [615, 166] width 45 height 10
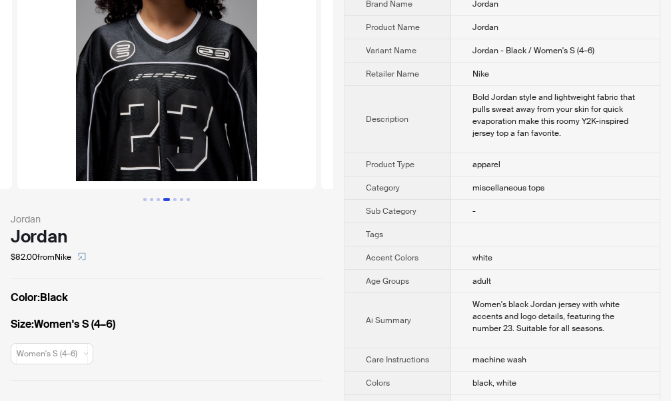
scroll to position [68, 0]
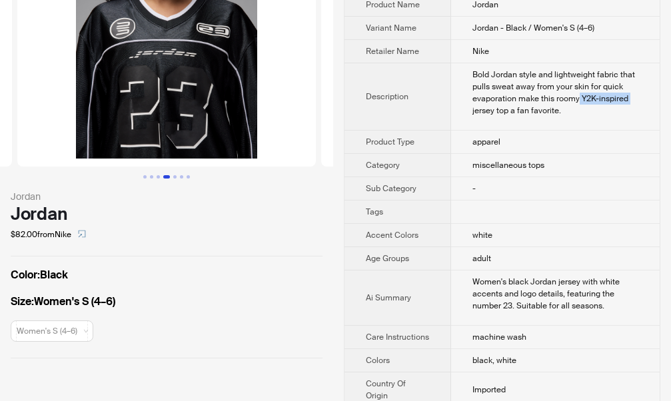
drag, startPoint x: 577, startPoint y: 99, endPoint x: 631, endPoint y: 99, distance: 53.3
click at [631, 99] on div "Bold Jordan style and lightweight fabric that pulls sweat away from your skin f…" at bounding box center [556, 93] width 166 height 48
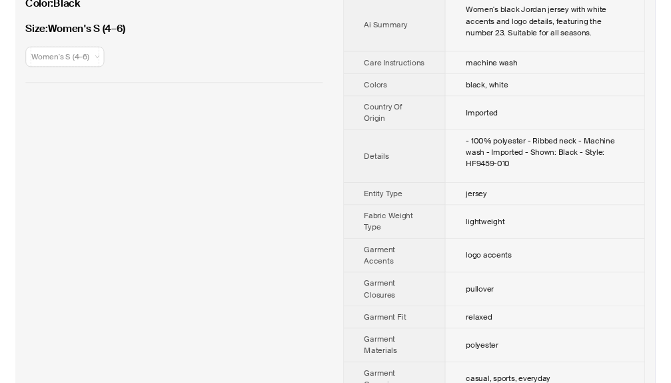
scroll to position [0, 0]
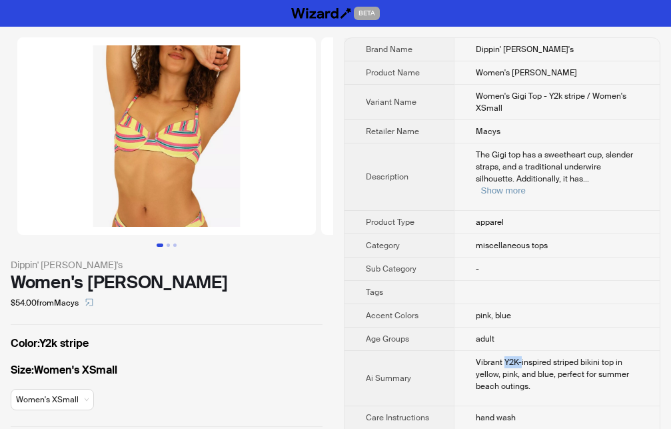
drag, startPoint x: 506, startPoint y: 349, endPoint x: 521, endPoint y: 349, distance: 15.3
click at [521, 356] on div "Vibrant Y2K-inspired striped bikini top in yellow, pink, and blue, perfect for …" at bounding box center [557, 374] width 163 height 36
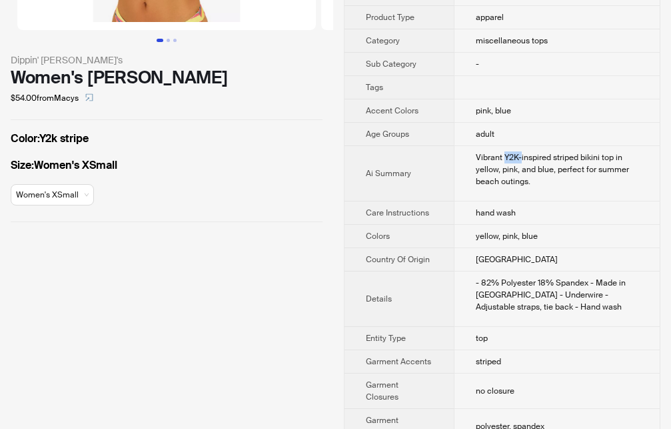
scroll to position [272, 0]
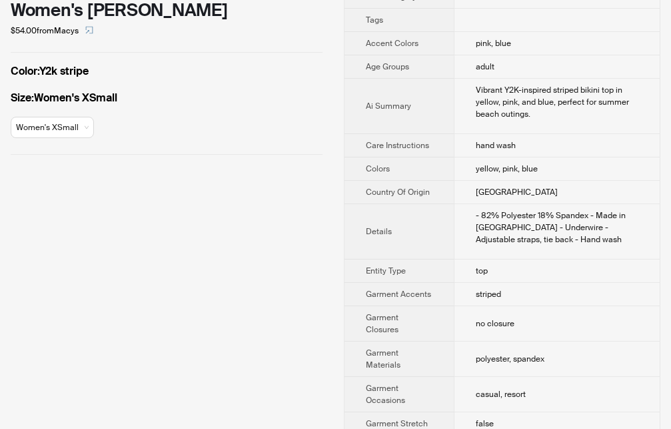
click at [309, 309] on div "Dippin' Daisy's Women's Gigi Top $54.00 from Macys Color : Y2k stripe Size : Wo…" at bounding box center [166, 308] width 333 height 1107
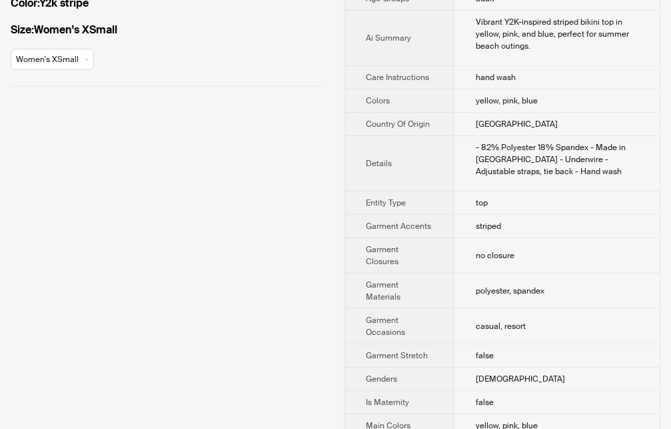
scroll to position [612, 0]
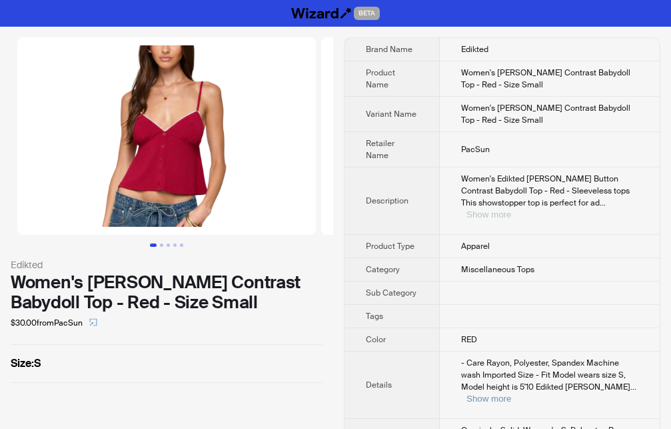
click at [511, 209] on button "Show more" at bounding box center [489, 214] width 45 height 10
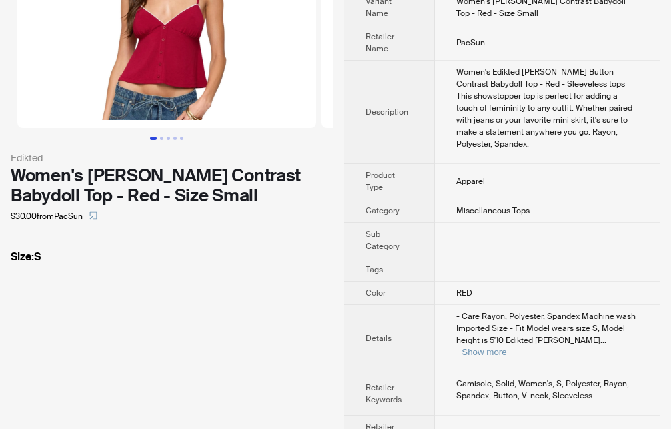
scroll to position [115, 0]
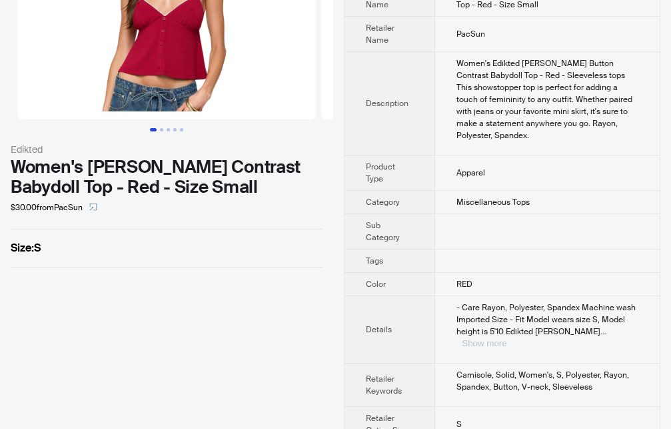
click at [507, 338] on button "Show more" at bounding box center [484, 343] width 45 height 10
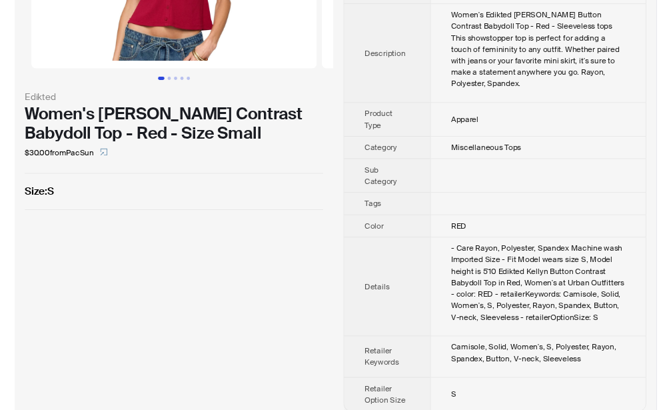
scroll to position [0, 0]
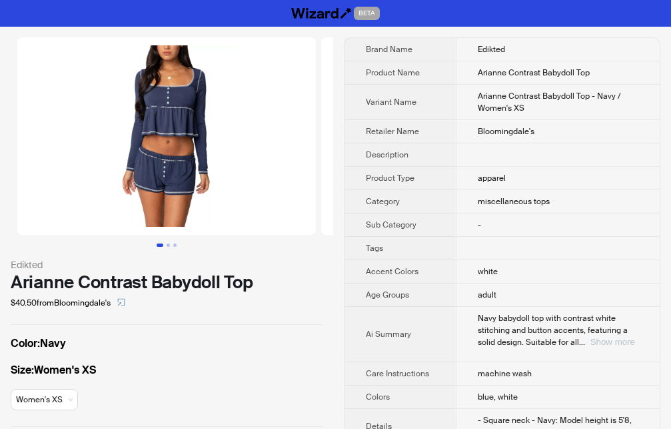
click at [621, 339] on button "Show more" at bounding box center [613, 342] width 45 height 10
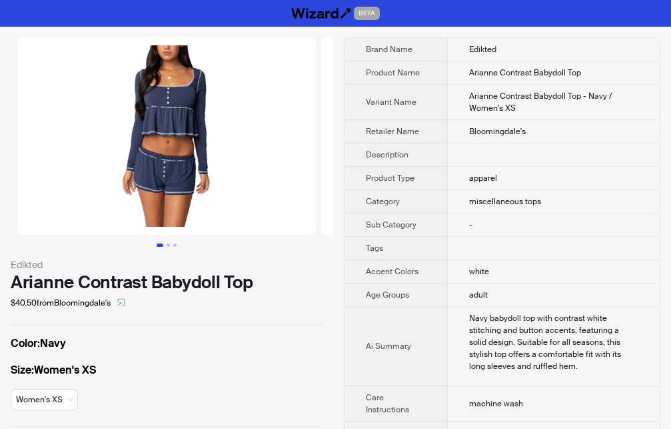
click at [175, 280] on div "Arianne Contrast Babydoll Top" at bounding box center [167, 282] width 312 height 20
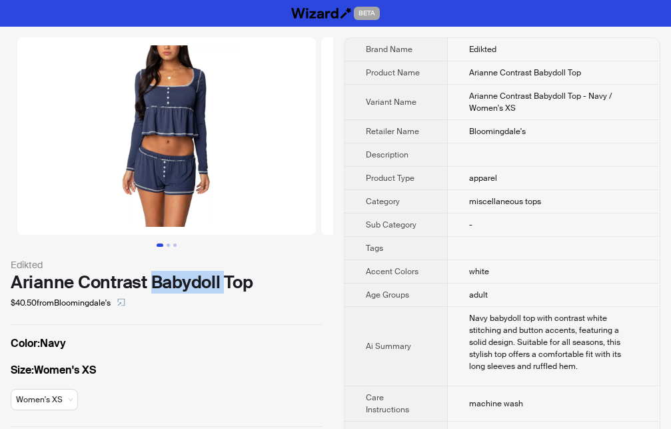
copy div "Babydoll"
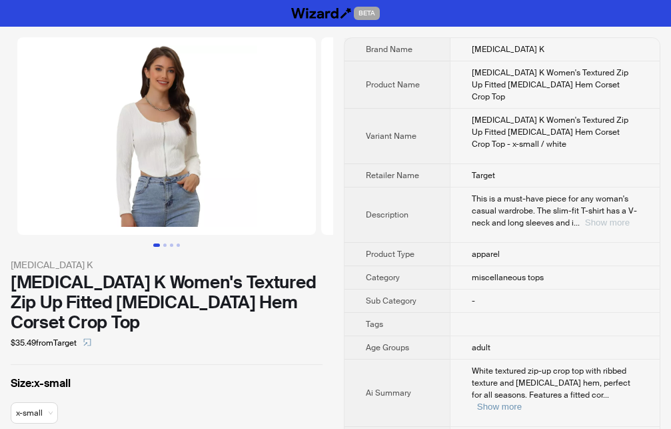
click at [610, 217] on button "Show more" at bounding box center [607, 222] width 45 height 10
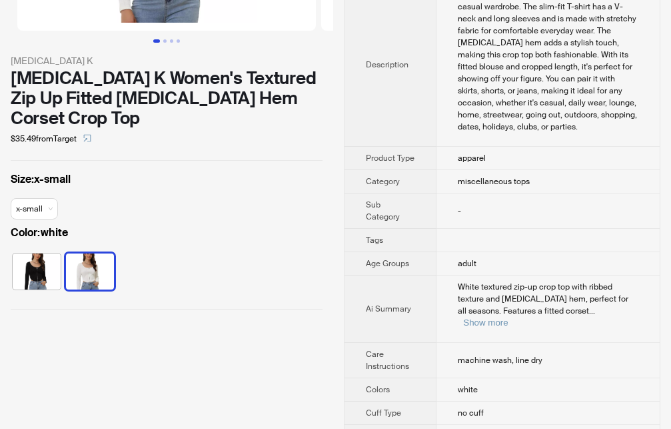
scroll to position [340, 0]
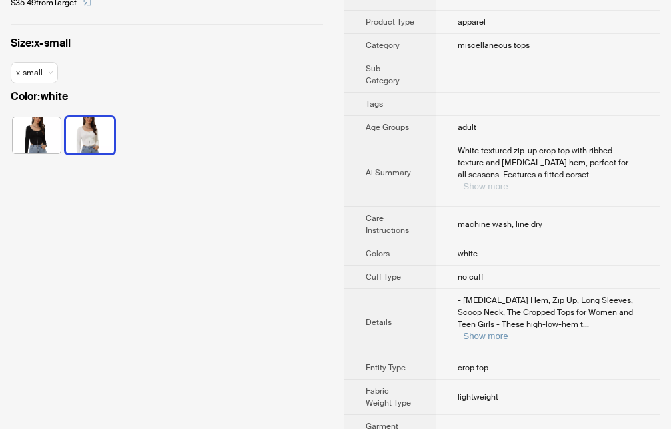
click at [508, 181] on button "Show more" at bounding box center [485, 186] width 45 height 10
click at [508, 331] on button "Show more" at bounding box center [485, 336] width 45 height 10
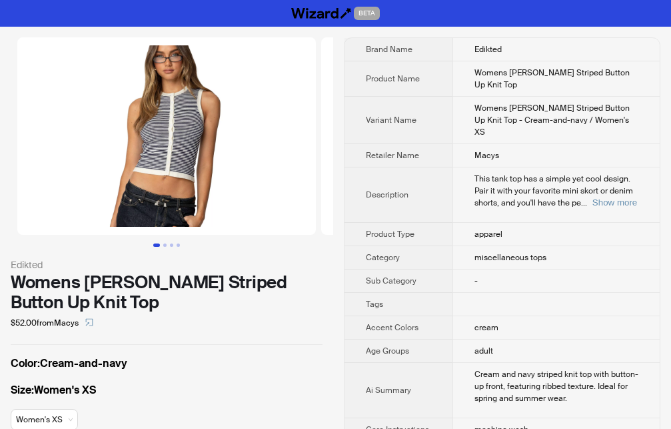
scroll to position [68, 0]
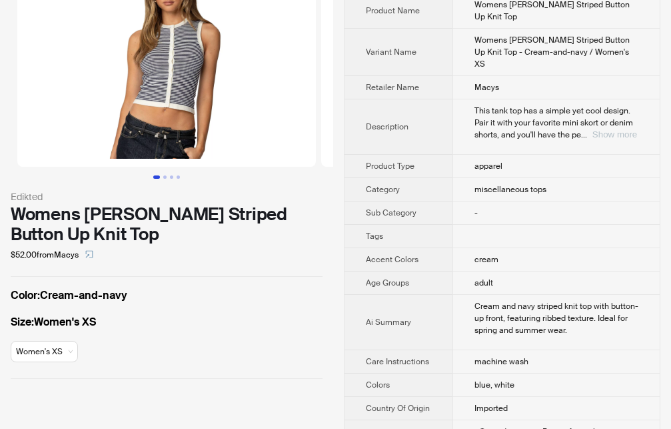
click at [607, 129] on button "Show more" at bounding box center [615, 134] width 45 height 10
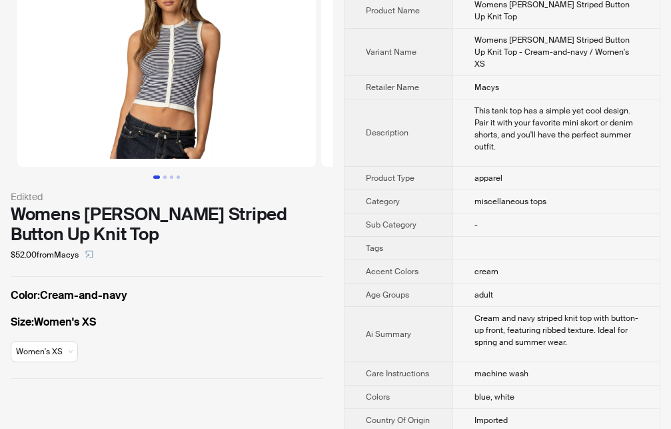
scroll to position [204, 0]
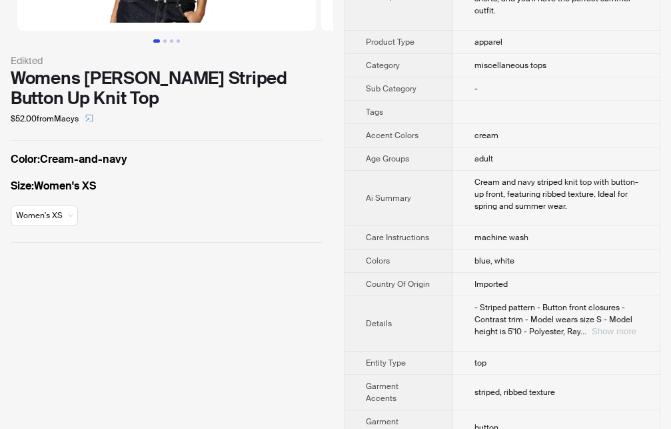
click at [606, 326] on button "Show more" at bounding box center [614, 331] width 45 height 10
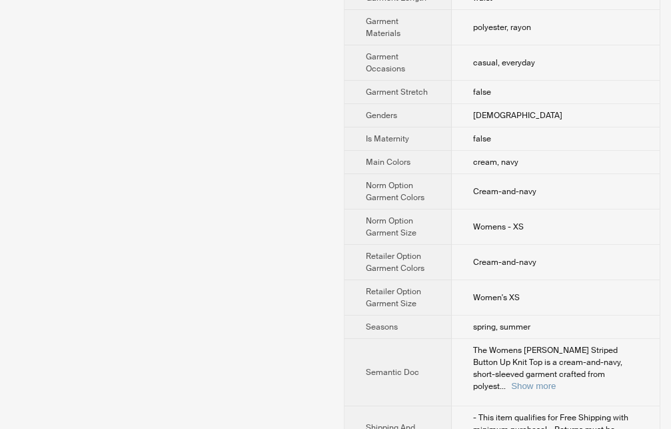
scroll to position [680, 0]
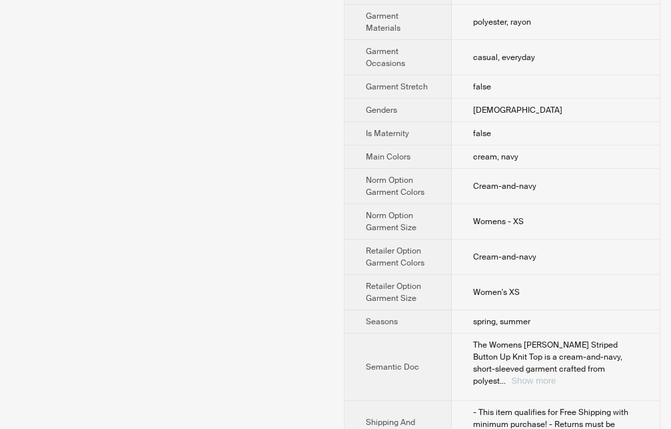
click at [556, 375] on button "Show more" at bounding box center [533, 380] width 45 height 10
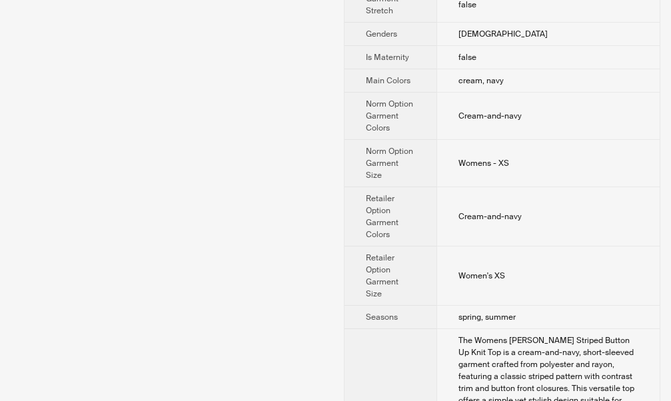
scroll to position [1032, 0]
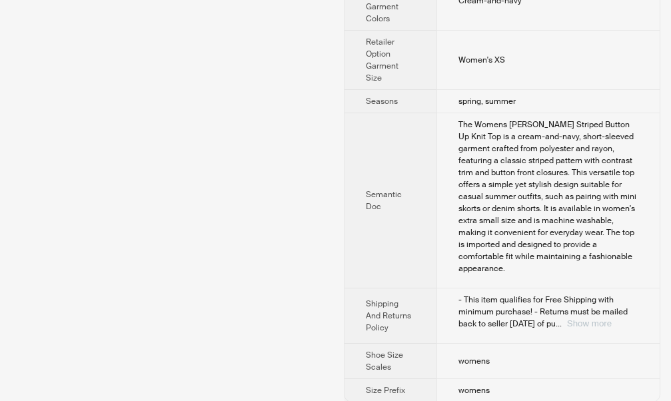
click at [607, 319] on button "Show more" at bounding box center [589, 324] width 45 height 10
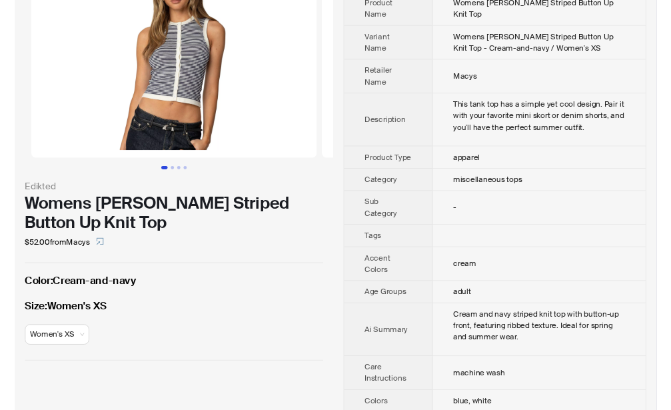
scroll to position [68, 0]
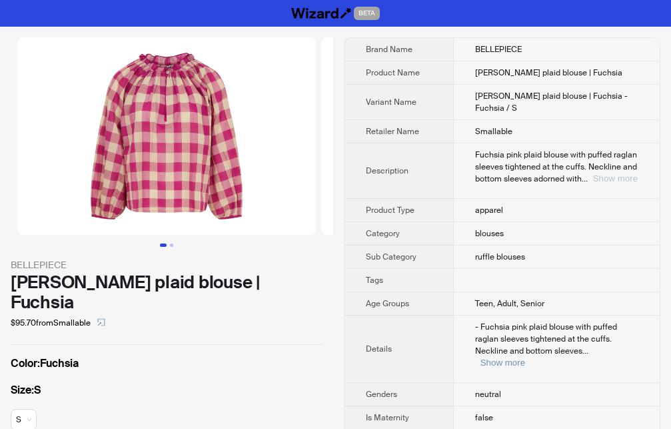
click at [608, 173] on button "Show more" at bounding box center [615, 178] width 45 height 10
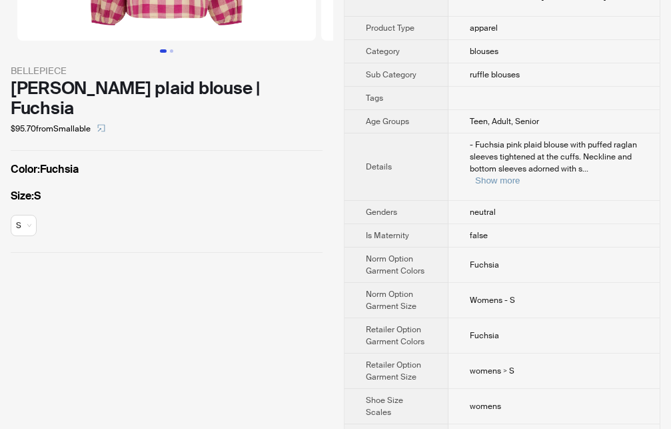
scroll to position [199, 0]
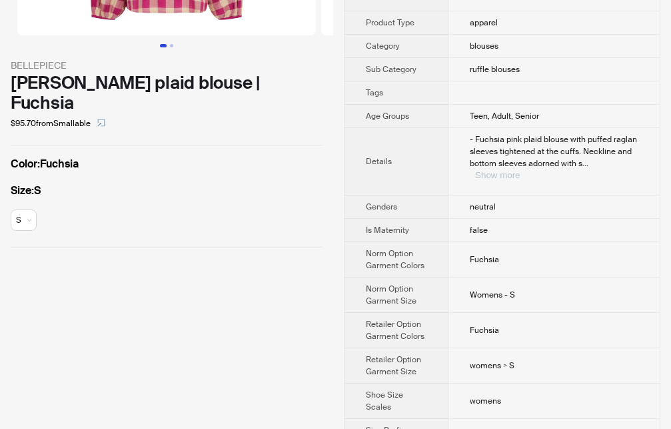
click at [520, 170] on button "Show more" at bounding box center [497, 175] width 45 height 10
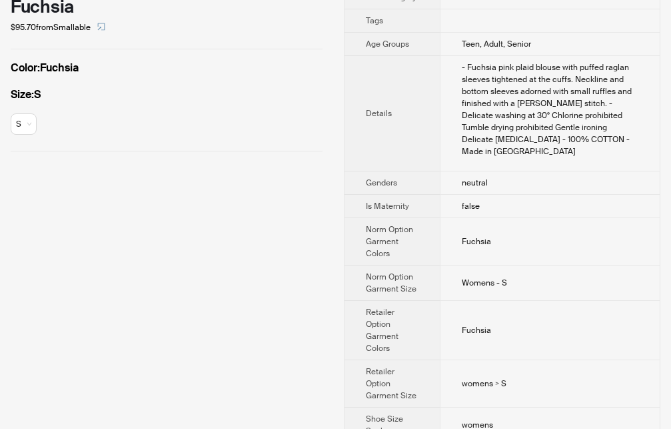
scroll to position [0, 0]
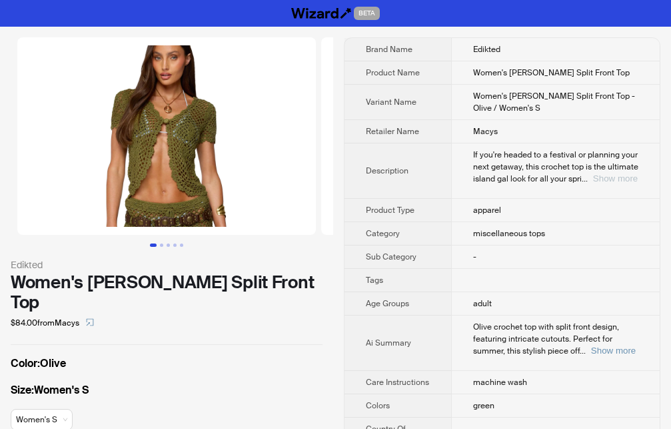
click at [617, 175] on button "Show more" at bounding box center [615, 178] width 45 height 10
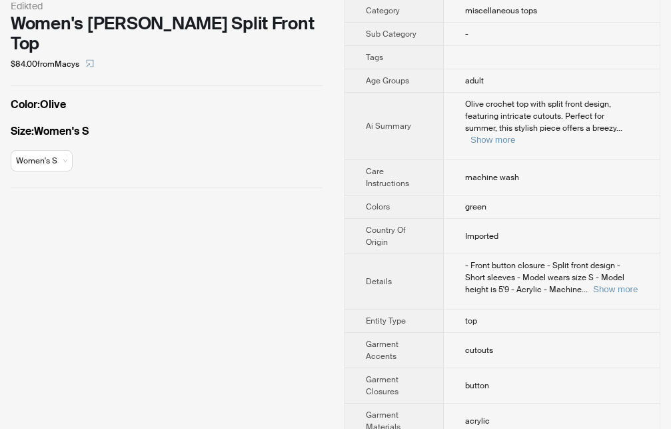
scroll to position [340, 0]
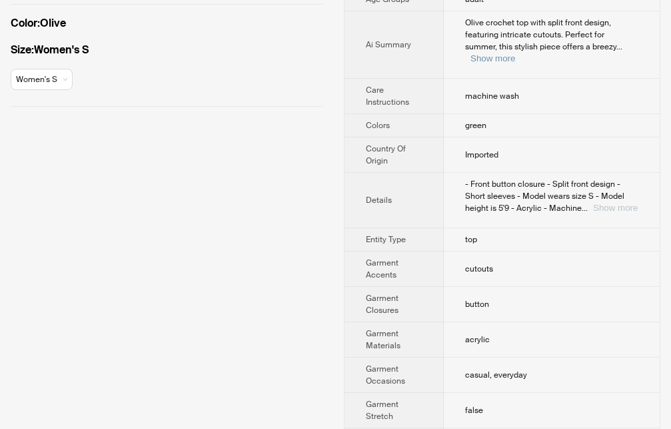
click at [602, 203] on button "Show more" at bounding box center [615, 208] width 45 height 10
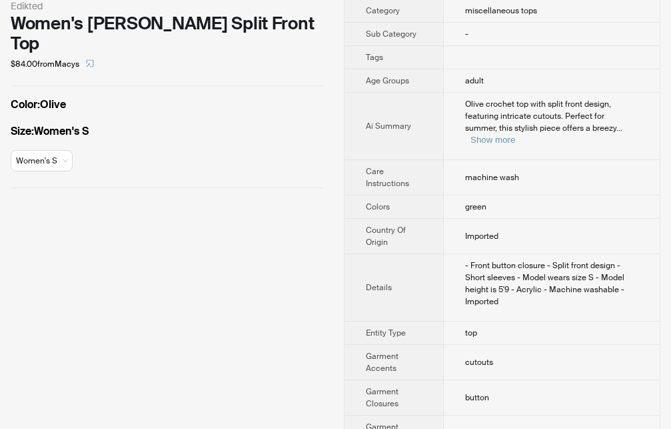
scroll to position [0, 0]
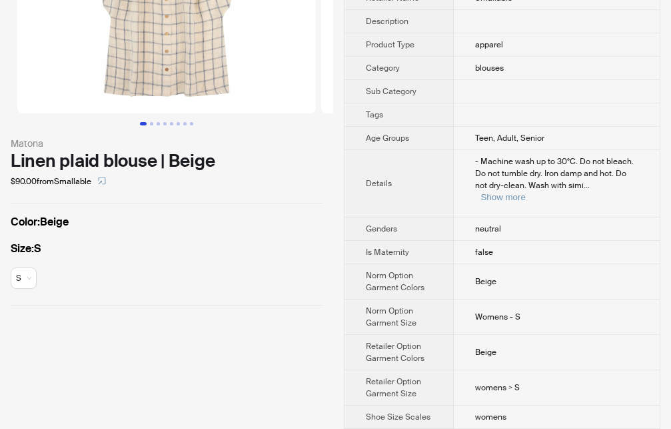
scroll to position [143, 0]
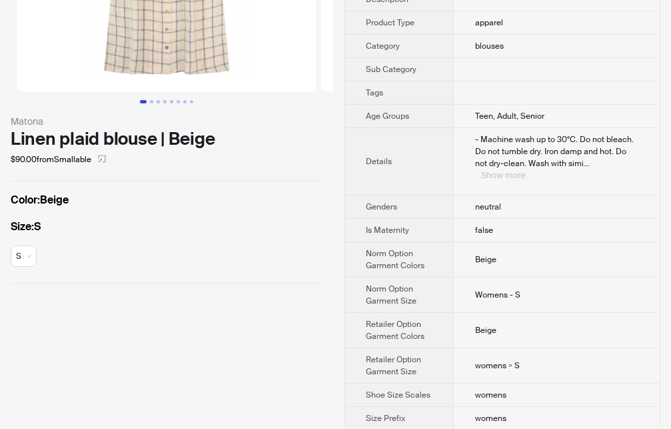
click at [525, 170] on button "Show more" at bounding box center [503, 175] width 45 height 10
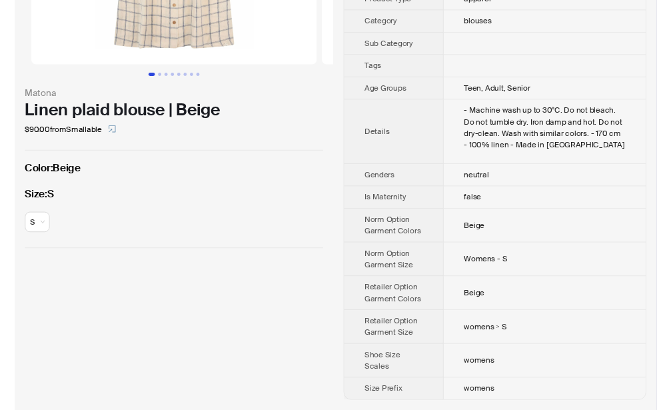
scroll to position [0, 0]
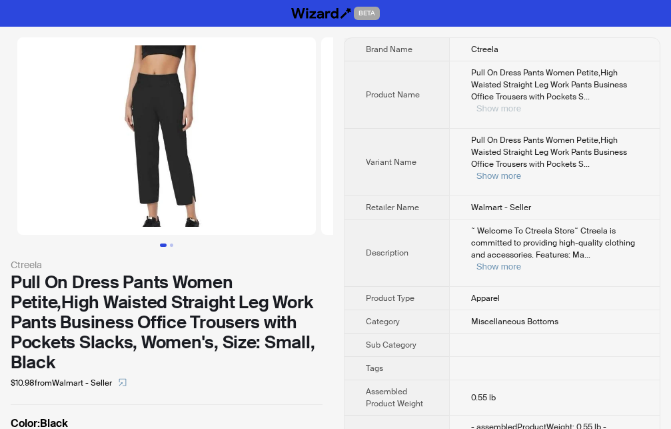
click at [521, 103] on button "Show more" at bounding box center [499, 108] width 45 height 10
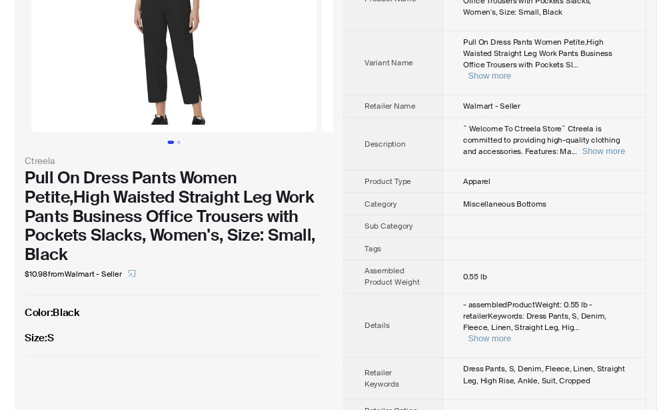
scroll to position [68, 0]
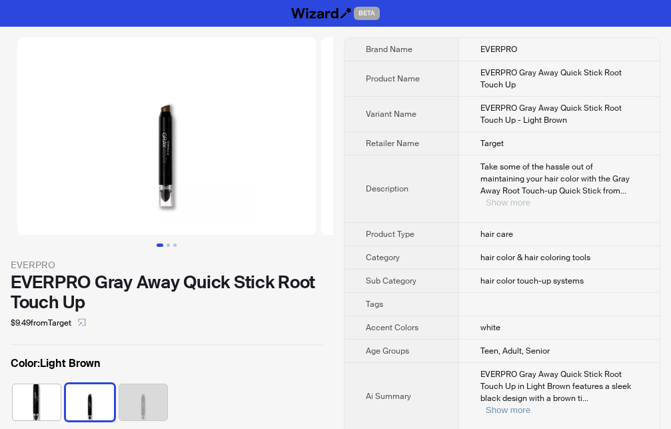
click at [531, 197] on button "Show more" at bounding box center [508, 202] width 45 height 10
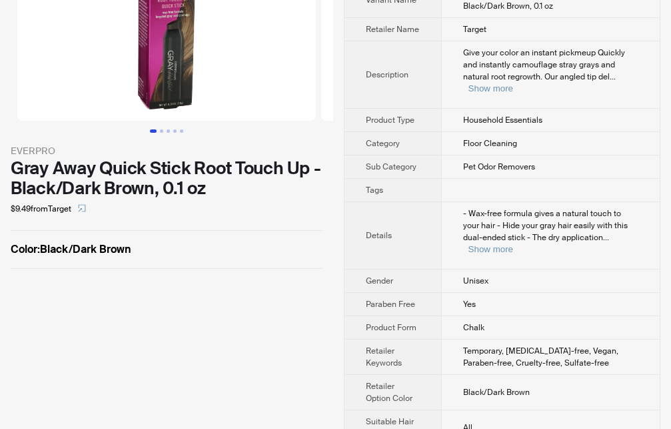
scroll to position [117, 0]
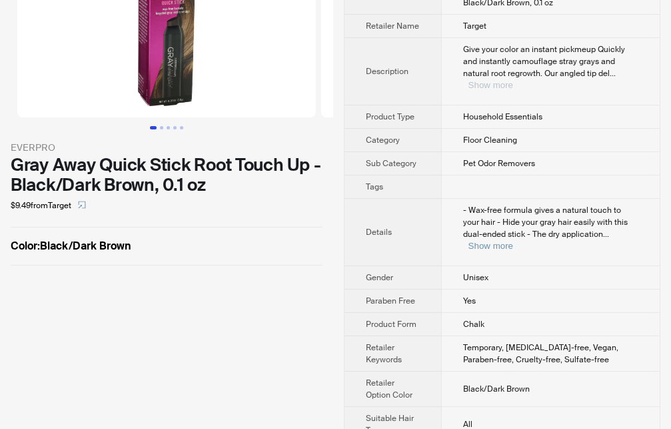
click at [513, 80] on button "Show more" at bounding box center [491, 85] width 45 height 10
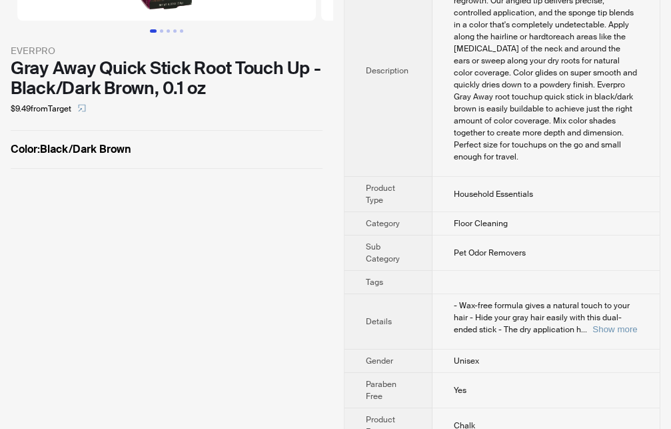
scroll to position [321, 0]
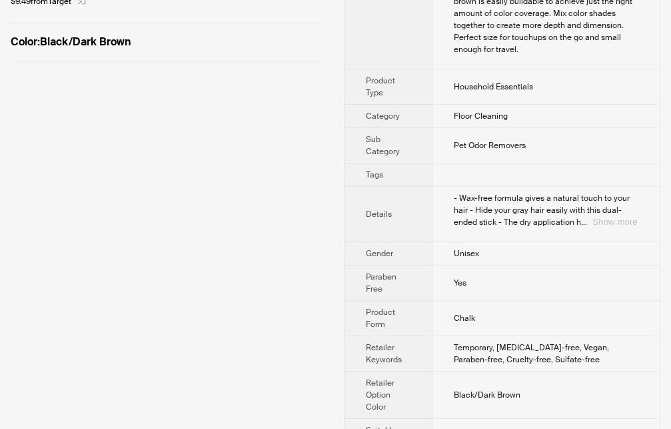
click at [618, 217] on button "Show more" at bounding box center [615, 222] width 45 height 10
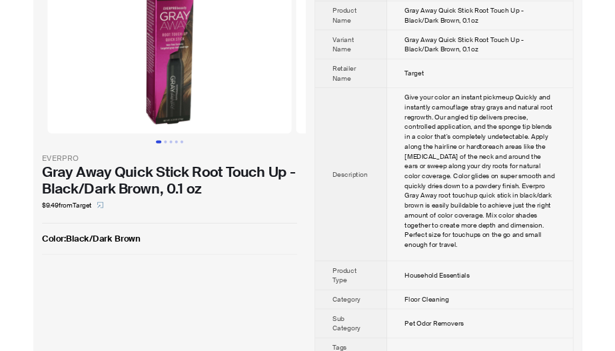
scroll to position [0, 0]
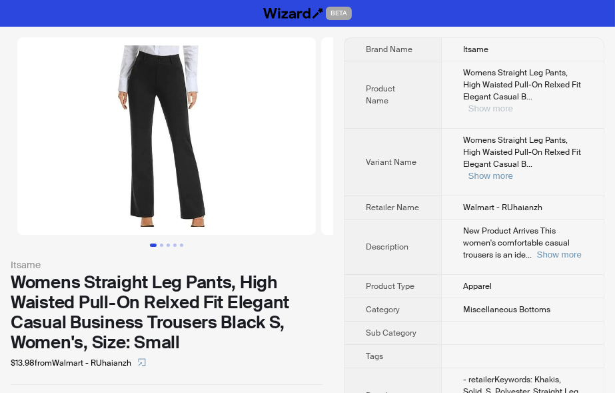
click at [513, 103] on button "Show more" at bounding box center [491, 108] width 45 height 10
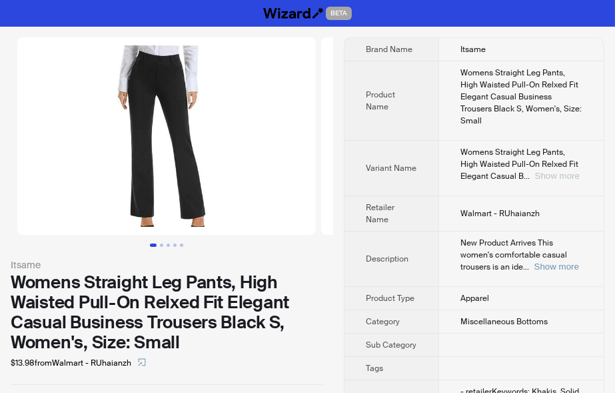
click at [551, 176] on button "Show more" at bounding box center [557, 176] width 45 height 10
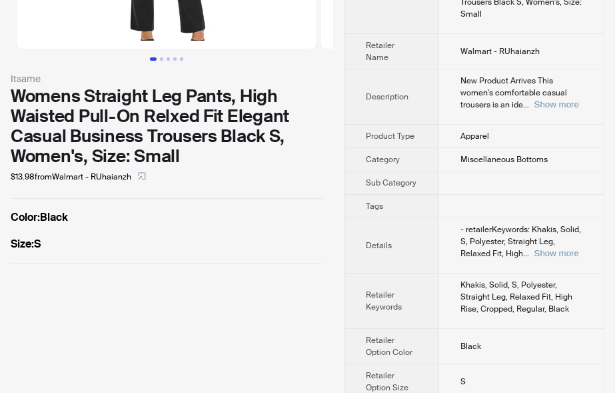
scroll to position [203, 0]
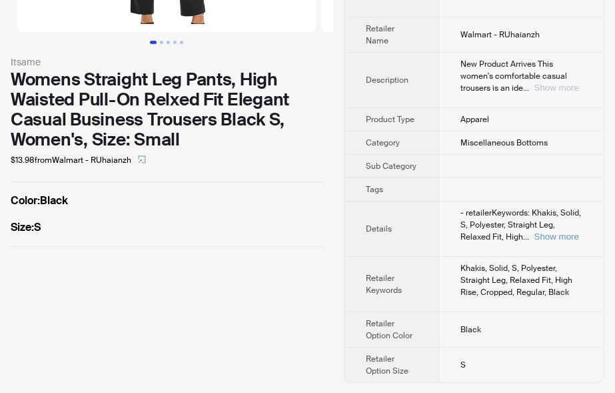
click at [561, 89] on button "Show more" at bounding box center [557, 88] width 45 height 10
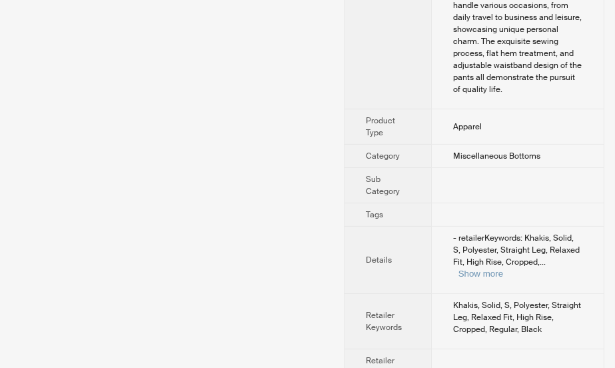
scroll to position [575, 0]
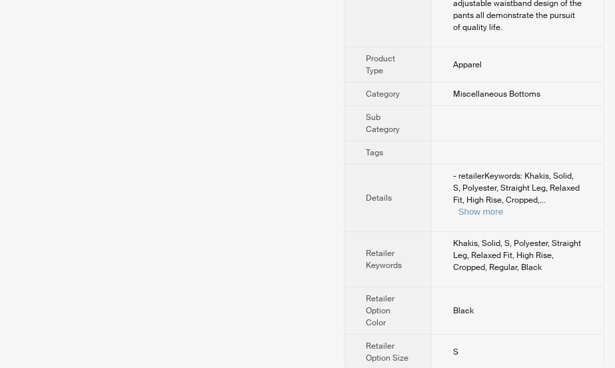
click at [573, 205] on div "- retailerKeywords: Khakis, Solid, S, Polyester, Straight Leg, Relaxed Fit, Hig…" at bounding box center [517, 194] width 129 height 48
click at [503, 207] on button "Show more" at bounding box center [481, 212] width 45 height 10
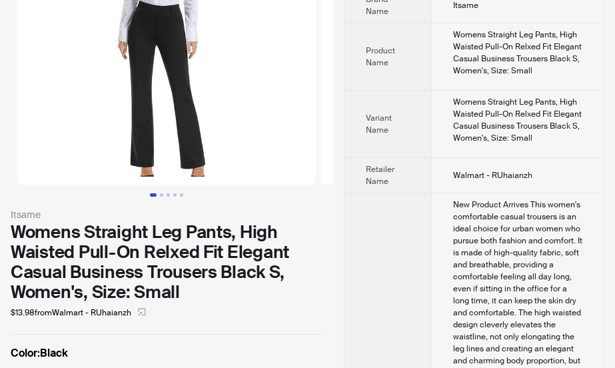
scroll to position [73, 0]
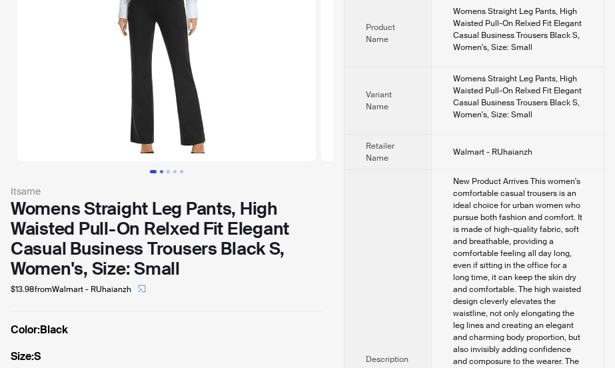
click at [162, 173] on button "Go to slide 2" at bounding box center [161, 171] width 3 height 3
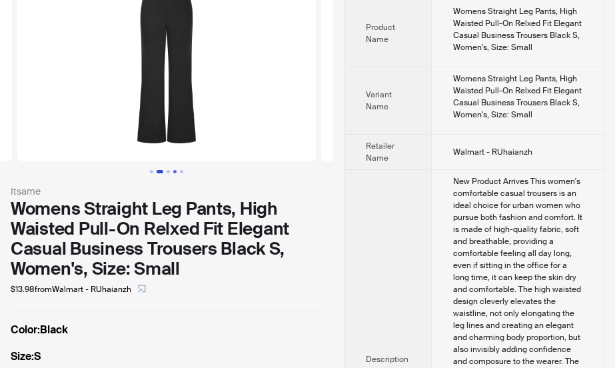
click at [177, 173] on button "Go to slide 4" at bounding box center [174, 171] width 3 height 3
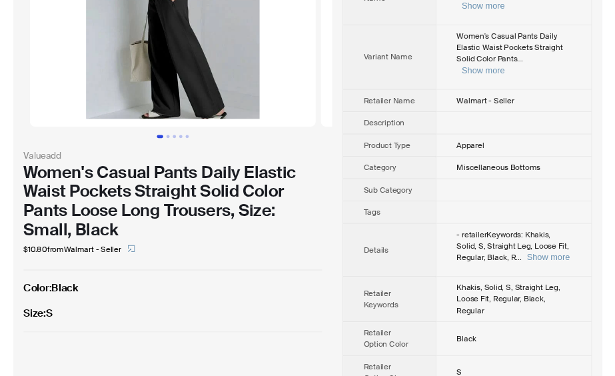
scroll to position [29, 0]
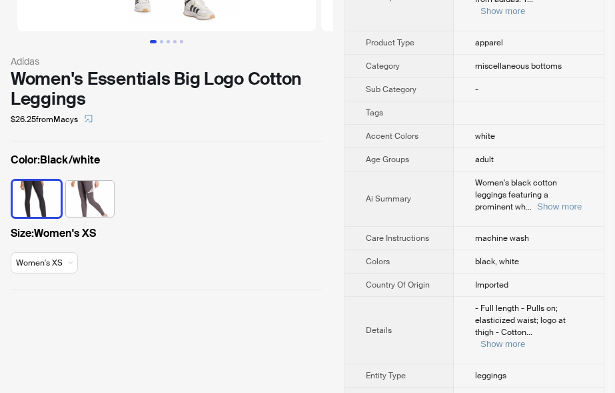
scroll to position [220, 0]
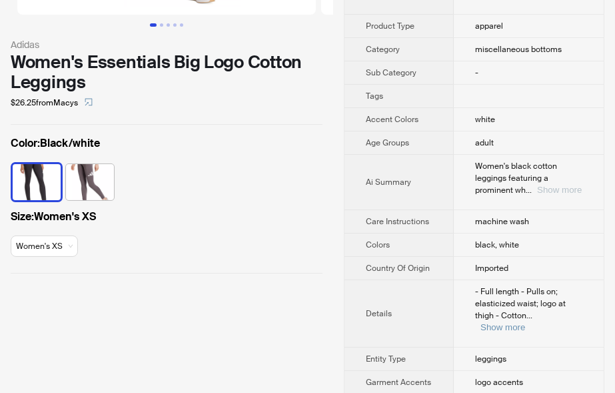
click at [554, 185] on button "Show more" at bounding box center [559, 190] width 45 height 10
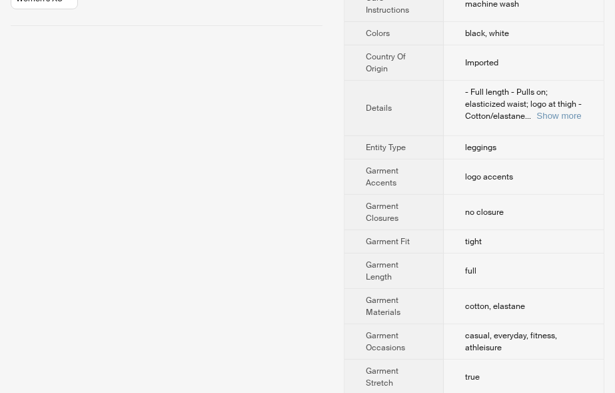
scroll to position [440, 0]
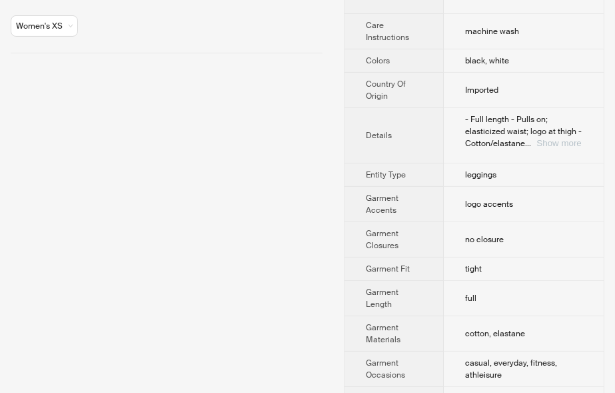
click at [547, 143] on button "Show more" at bounding box center [559, 143] width 45 height 10
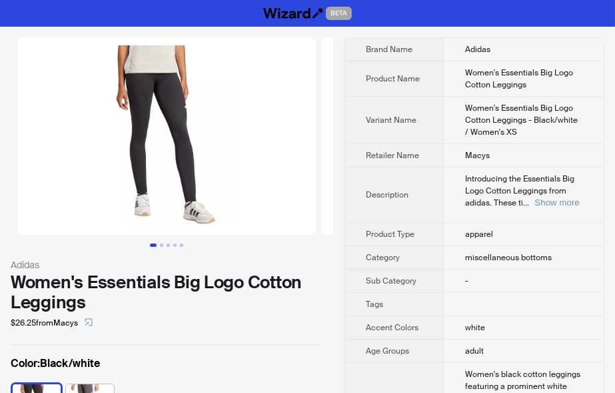
scroll to position [73, 0]
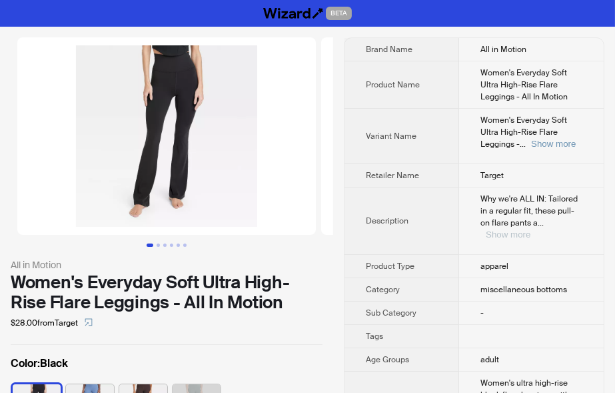
click at [531, 229] on button "Show more" at bounding box center [508, 234] width 45 height 10
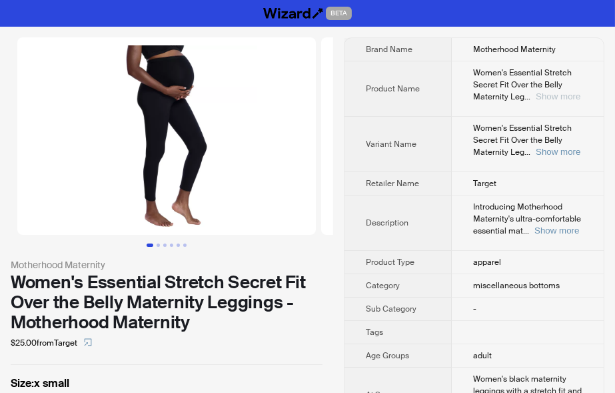
click at [552, 98] on button "Show more" at bounding box center [558, 96] width 45 height 10
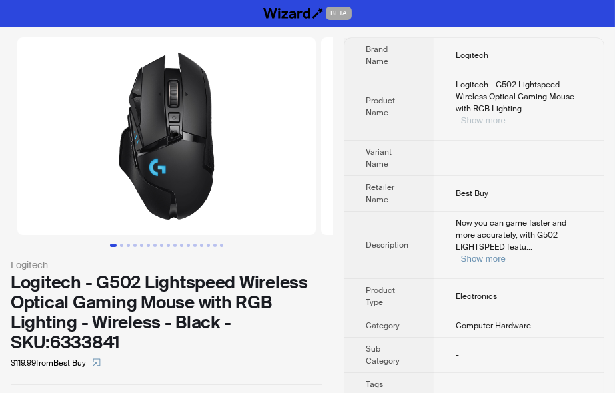
click at [506, 115] on button "Show more" at bounding box center [483, 120] width 45 height 10
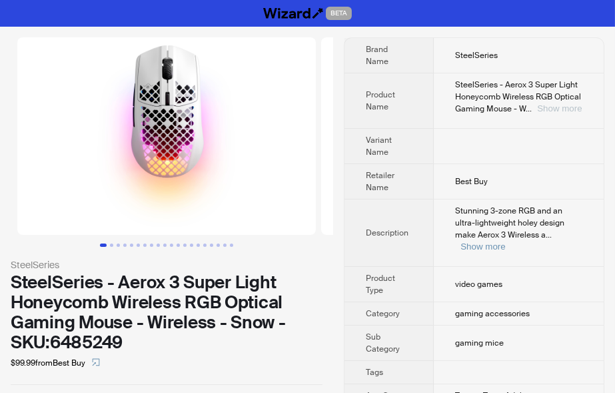
click at [558, 107] on button "Show more" at bounding box center [559, 108] width 45 height 10
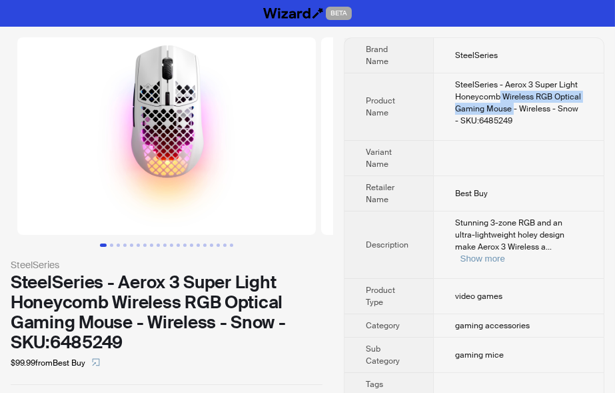
drag, startPoint x: 501, startPoint y: 95, endPoint x: 512, endPoint y: 107, distance: 16.0
click at [512, 107] on div "SteelSeries - Aerox 3 Super Light Honeycomb Wireless RGB Optical Gaming Mouse -…" at bounding box center [518, 103] width 127 height 48
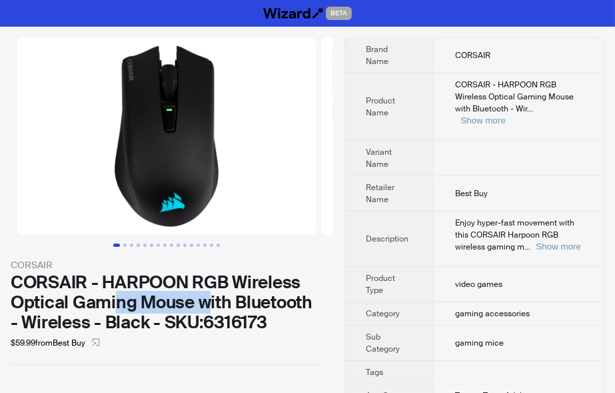
drag, startPoint x: 114, startPoint y: 305, endPoint x: 206, endPoint y: 297, distance: 92.3
click at [206, 297] on div "CORSAIR - HARPOON RGB Wireless Optical Gaming Mouse with Bluetooth - Wireless -…" at bounding box center [167, 302] width 312 height 60
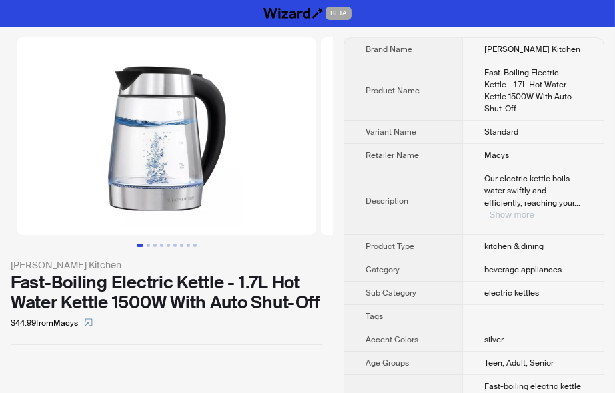
click at [535, 209] on button "Show more" at bounding box center [512, 214] width 45 height 10
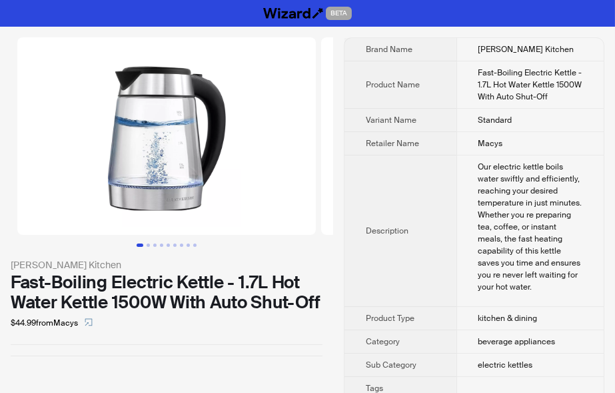
scroll to position [293, 0]
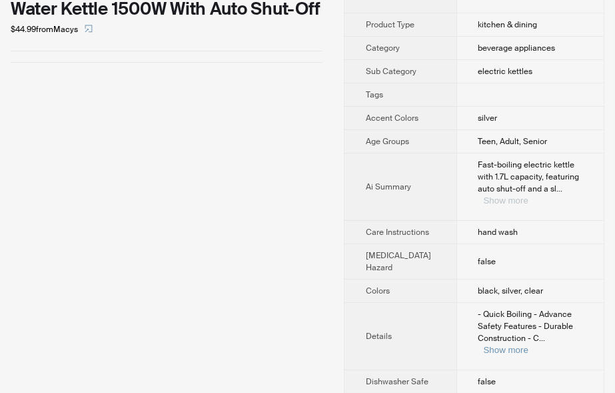
click at [529, 195] on button "Show more" at bounding box center [506, 200] width 45 height 10
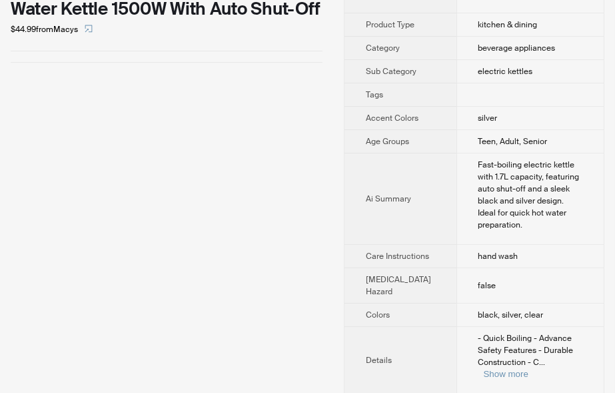
scroll to position [587, 0]
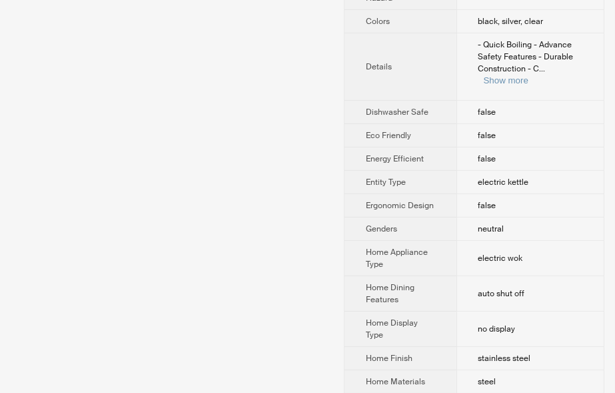
click at [563, 48] on div "- Quick Boiling - Advance Safety Features - Durable Construction - C ... Show m…" at bounding box center [531, 63] width 104 height 48
click at [529, 75] on button "Show more" at bounding box center [506, 80] width 45 height 10
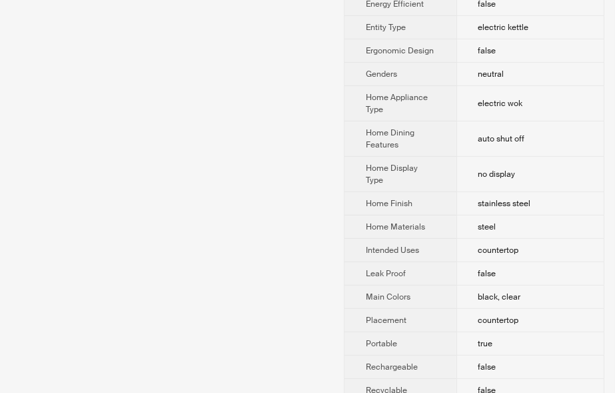
scroll to position [839, 0]
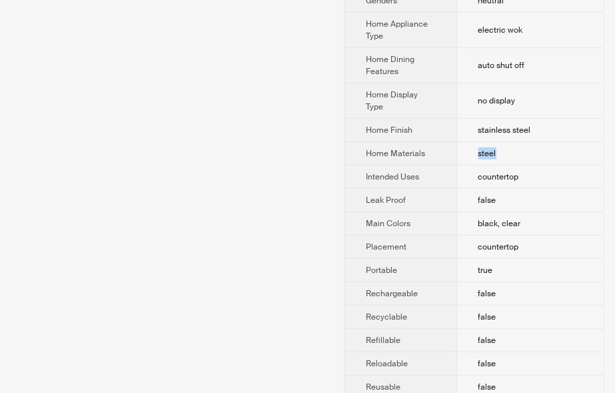
drag, startPoint x: 467, startPoint y: 182, endPoint x: 488, endPoint y: 181, distance: 21.4
click at [488, 165] on td "steel" at bounding box center [530, 153] width 147 height 23
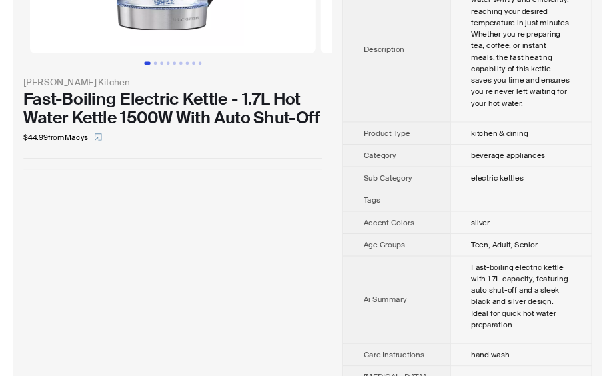
scroll to position [0, 0]
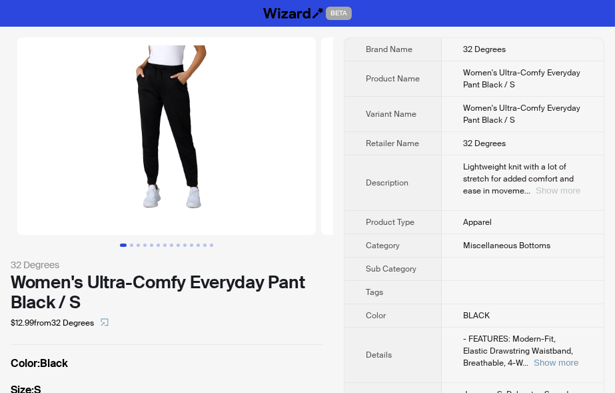
click at [549, 191] on button "Show more" at bounding box center [558, 190] width 45 height 10
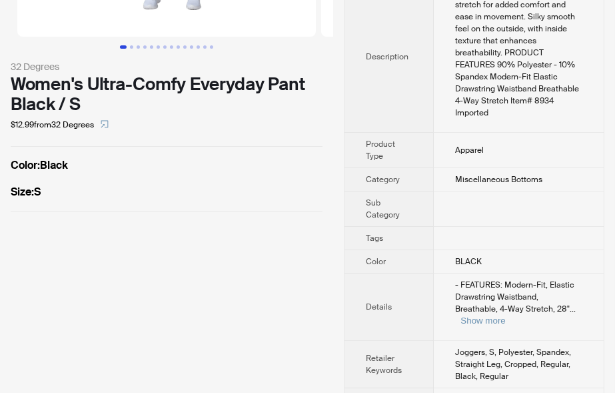
scroll to position [220, 0]
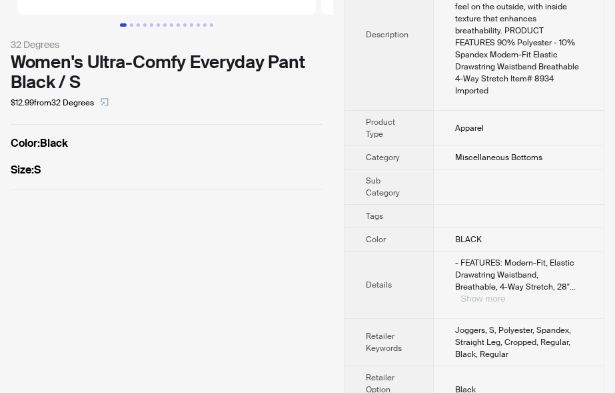
click at [505, 293] on button "Show more" at bounding box center [483, 298] width 45 height 10
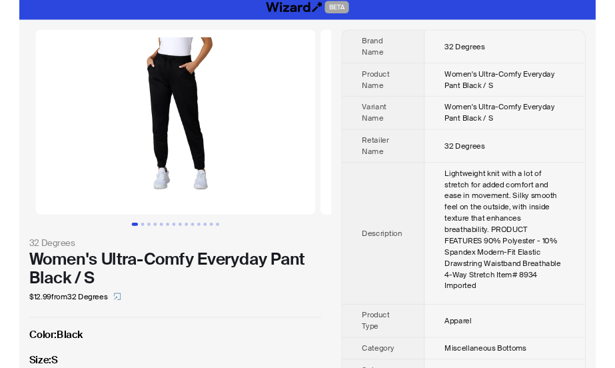
scroll to position [0, 0]
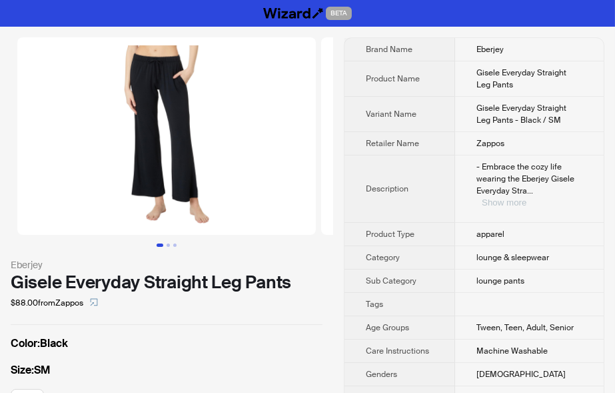
click at [527, 197] on button "Show more" at bounding box center [504, 202] width 45 height 10
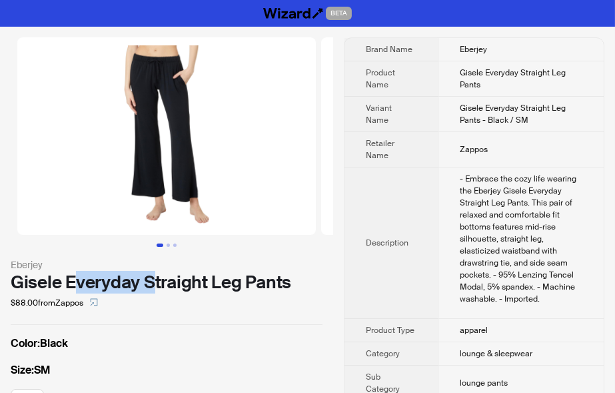
drag, startPoint x: 77, startPoint y: 283, endPoint x: 151, endPoint y: 283, distance: 74.0
click at [151, 283] on div "Gisele Everyday Straight Leg Pants" at bounding box center [167, 282] width 312 height 20
click at [284, 305] on div "$88.00 from Zappos" at bounding box center [167, 302] width 312 height 21
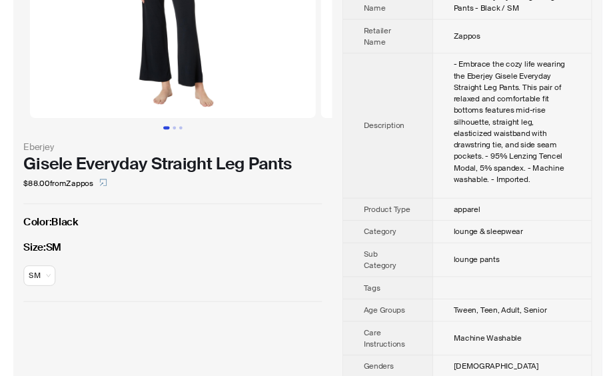
scroll to position [38, 0]
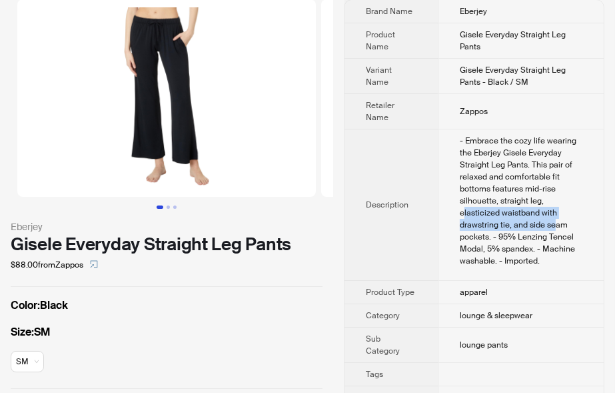
drag, startPoint x: 463, startPoint y: 217, endPoint x: 555, endPoint y: 219, distance: 91.4
click at [555, 219] on div "- Embrace the cozy life wearing the Eberjey Gisele Everyday Straight Leg Pants.…" at bounding box center [521, 201] width 123 height 132
click at [478, 239] on div "- Embrace the cozy life wearing the Eberjey Gisele Everyday Straight Leg Pants.…" at bounding box center [521, 201] width 123 height 132
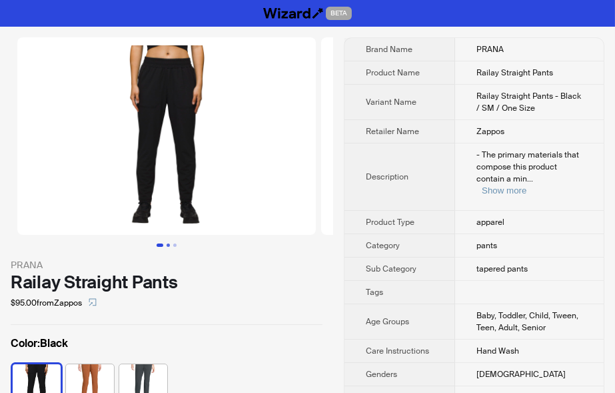
click at [167, 243] on button "Go to slide 2" at bounding box center [168, 244] width 3 height 3
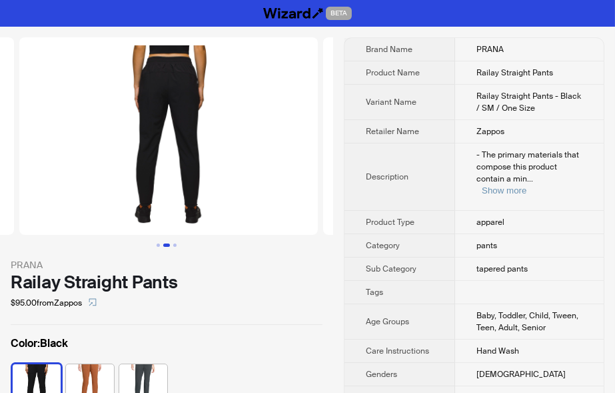
scroll to position [0, 304]
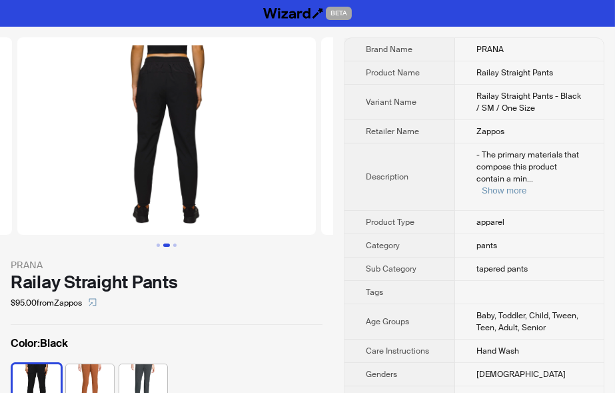
click at [180, 242] on div at bounding box center [166, 141] width 333 height 209
click at [527, 185] on button "Show more" at bounding box center [504, 190] width 45 height 10
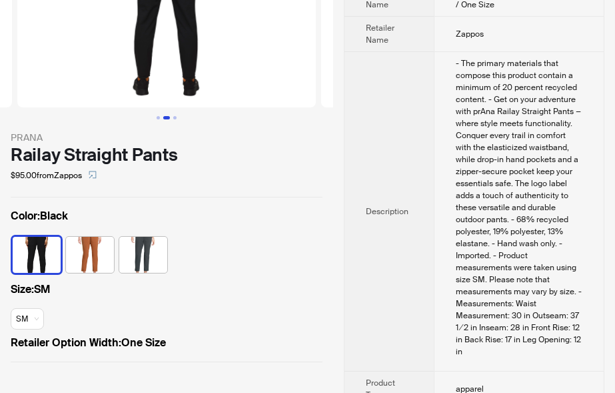
scroll to position [147, 0]
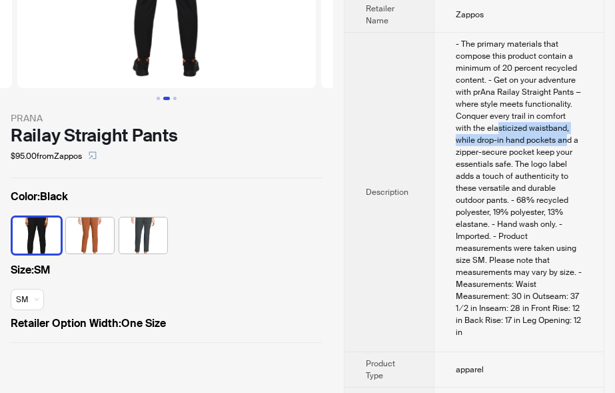
drag, startPoint x: 480, startPoint y: 115, endPoint x: 545, endPoint y: 123, distance: 65.8
click at [545, 123] on div "- The primary materials that compose this product contain a minimum of 20 perce…" at bounding box center [519, 188] width 127 height 300
click at [493, 223] on div "- The primary materials that compose this product contain a minimum of 20 perce…" at bounding box center [519, 188] width 127 height 300
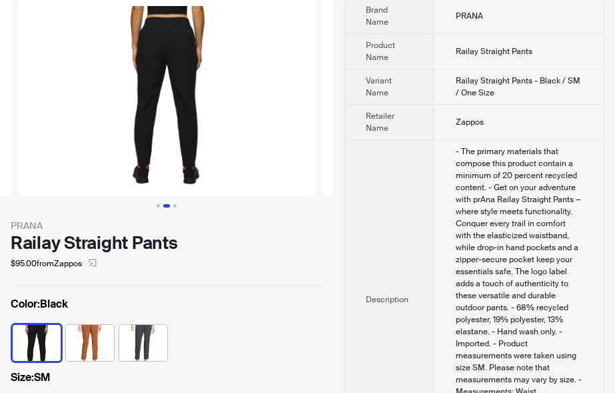
scroll to position [73, 0]
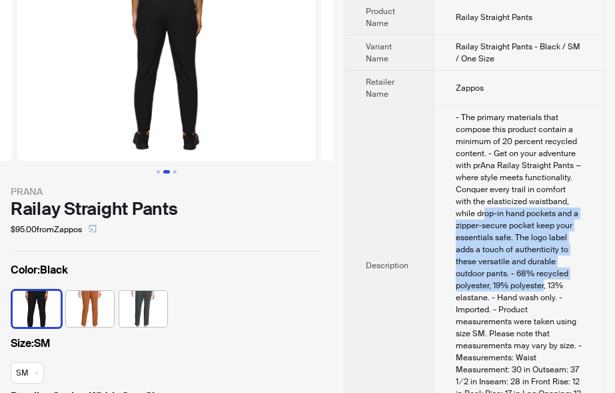
drag, startPoint x: 465, startPoint y: 202, endPoint x: 544, endPoint y: 275, distance: 107.6
click at [544, 275] on div "- The primary materials that compose this product contain a minimum of 20 perce…" at bounding box center [519, 261] width 127 height 300
click at [538, 272] on div "- The primary materials that compose this product contain a minimum of 20 perce…" at bounding box center [519, 261] width 127 height 300
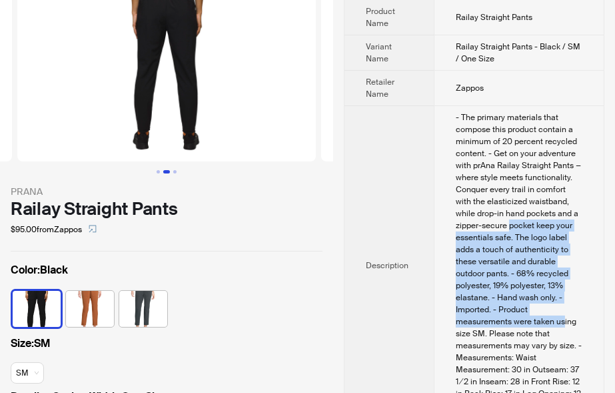
drag, startPoint x: 511, startPoint y: 218, endPoint x: 555, endPoint y: 312, distance: 103.8
click at [564, 312] on div "- The primary materials that compose this product contain a minimum of 20 perce…" at bounding box center [519, 261] width 127 height 300
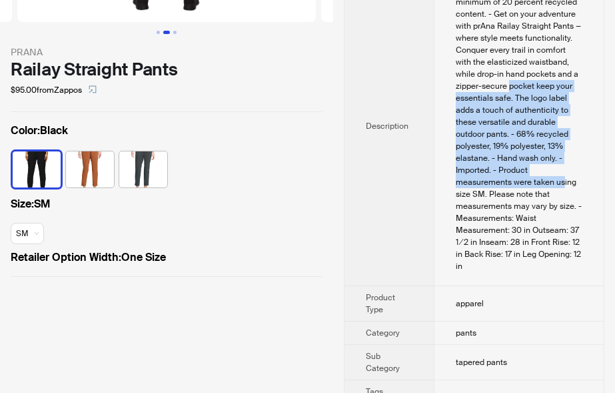
scroll to position [220, 0]
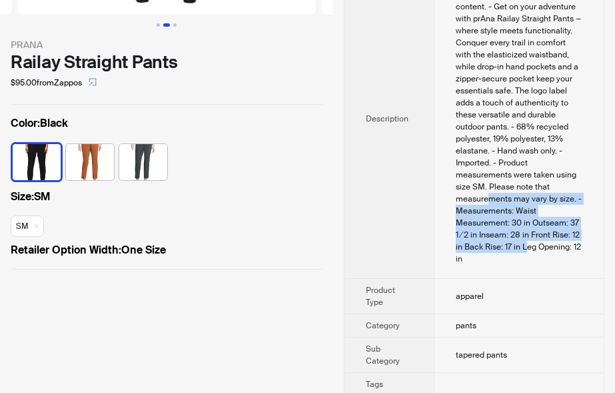
drag, startPoint x: 489, startPoint y: 183, endPoint x: 525, endPoint y: 234, distance: 62.7
click at [525, 234] on div "- The primary materials that compose this product contain a minimum of 20 perce…" at bounding box center [519, 115] width 127 height 300
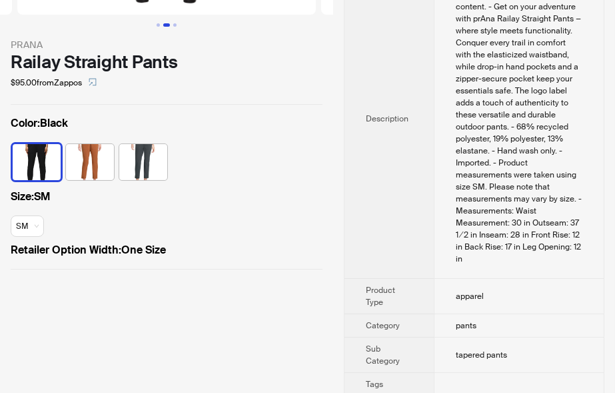
click at [504, 261] on td "- The primary materials that compose this product contain a minimum of 20 perce…" at bounding box center [519, 118] width 170 height 319
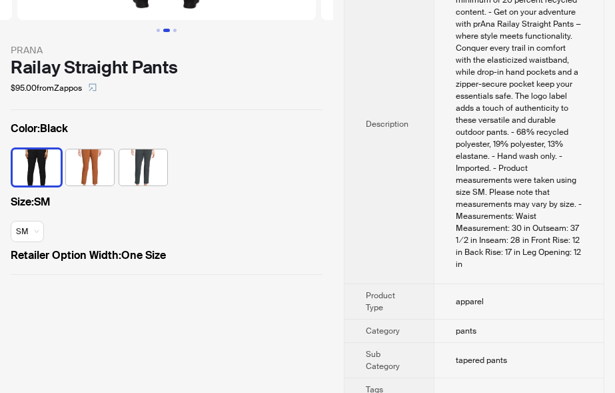
scroll to position [0, 0]
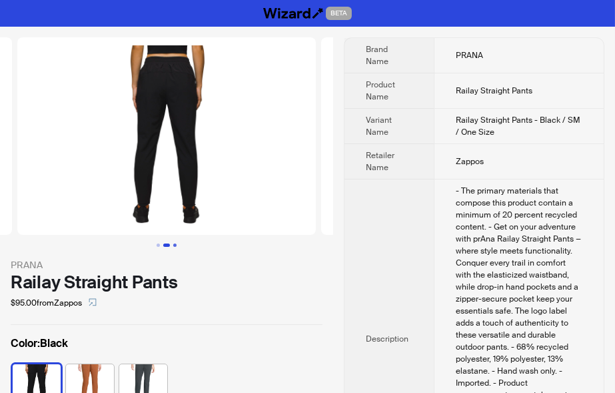
click at [174, 245] on button "Go to slide 3" at bounding box center [174, 244] width 3 height 3
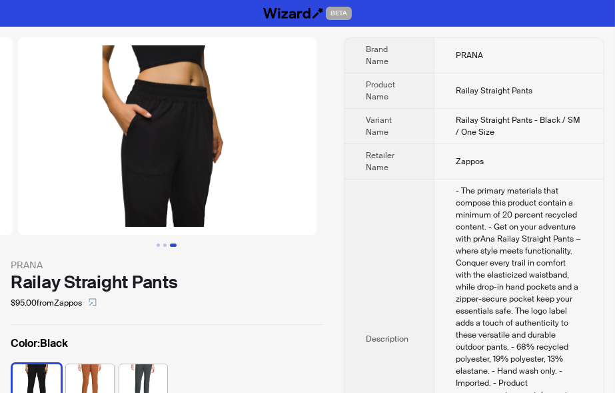
scroll to position [0, 608]
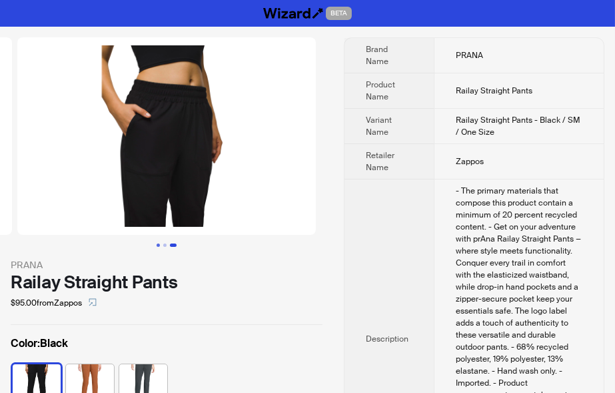
click at [157, 245] on button "Go to slide 1" at bounding box center [158, 244] width 3 height 3
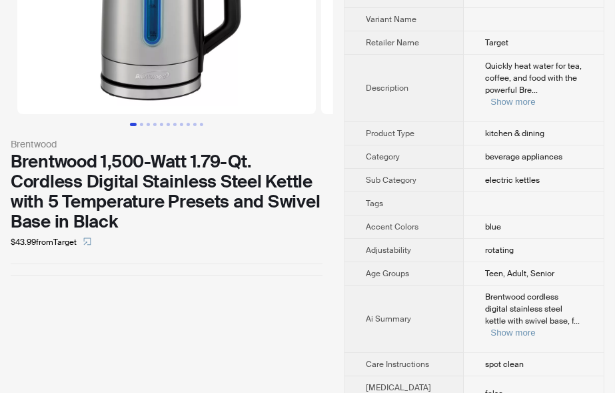
scroll to position [147, 0]
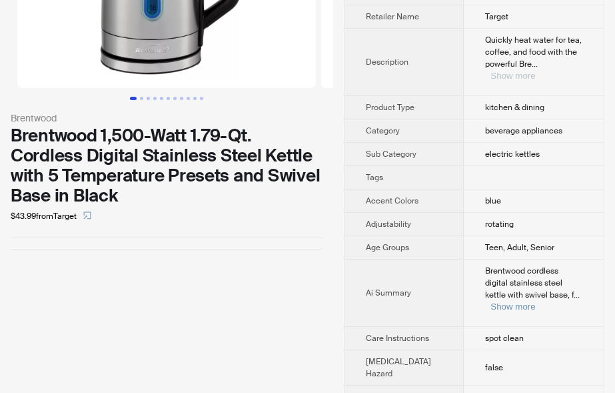
click at [535, 71] on button "Show more" at bounding box center [513, 76] width 45 height 10
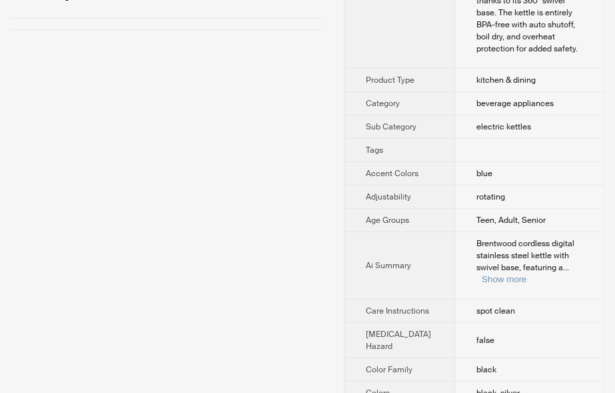
scroll to position [367, 0]
click at [527, 273] on button "Show more" at bounding box center [504, 278] width 45 height 10
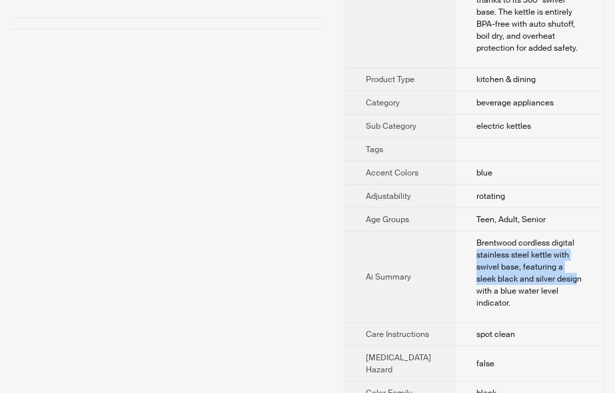
drag, startPoint x: 465, startPoint y: 207, endPoint x: 519, endPoint y: 226, distance: 58.0
click at [519, 237] on div "Brentwood cordless digital stainless steel kettle with swivel base, featuring a…" at bounding box center [530, 273] width 106 height 72
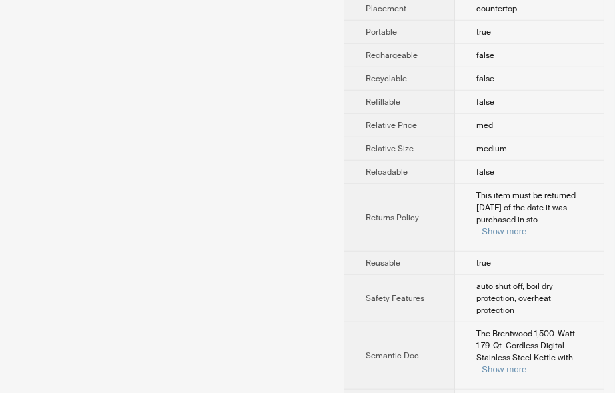
scroll to position [1687, 0]
click at [527, 235] on button "Show more" at bounding box center [504, 230] width 45 height 10
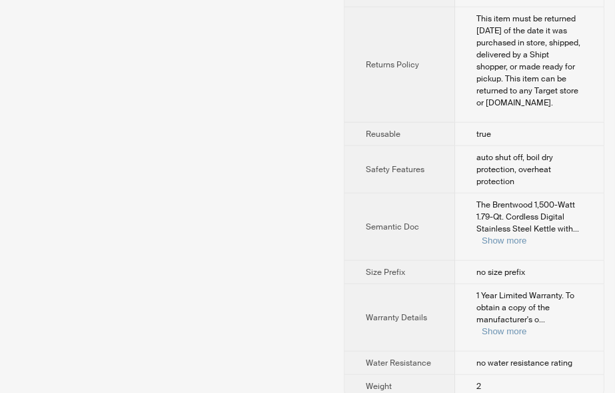
scroll to position [1864, 0]
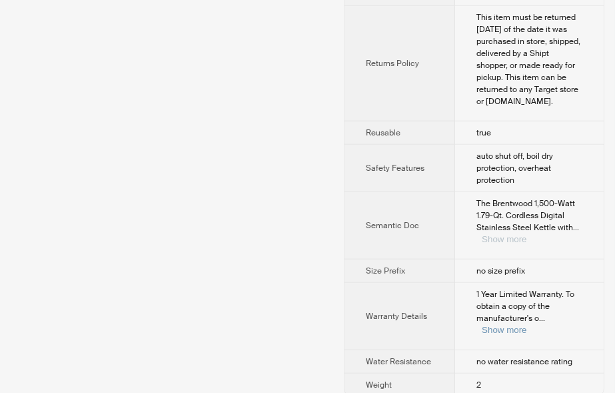
click at [527, 234] on button "Show more" at bounding box center [504, 239] width 45 height 10
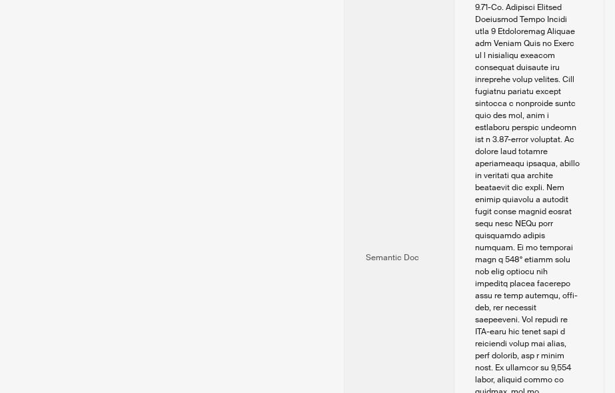
scroll to position [2259, 0]
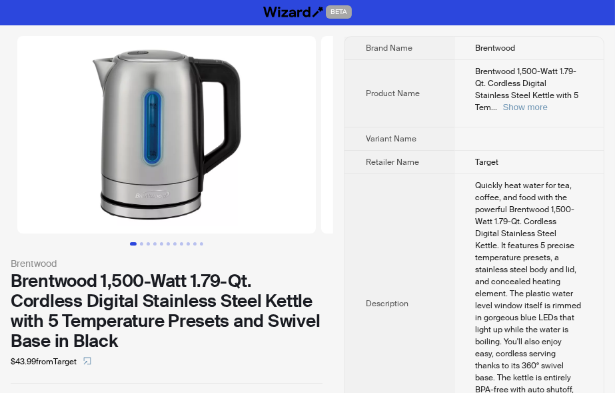
scroll to position [0, 0]
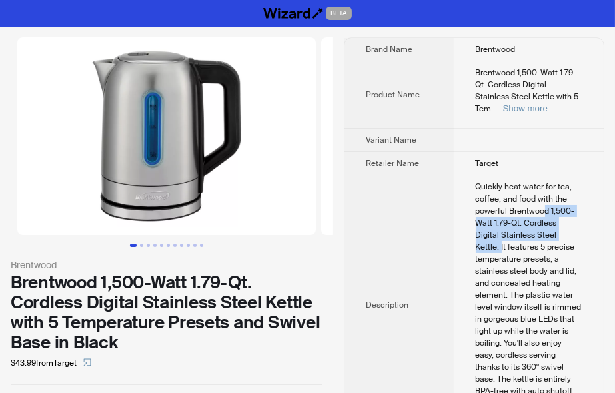
drag, startPoint x: 533, startPoint y: 200, endPoint x: 545, endPoint y: 219, distance: 22.4
click at [545, 219] on div "Quickly heat water for tea, coffee, and food with the powerful Brentwood 1,500-…" at bounding box center [529, 301] width 107 height 240
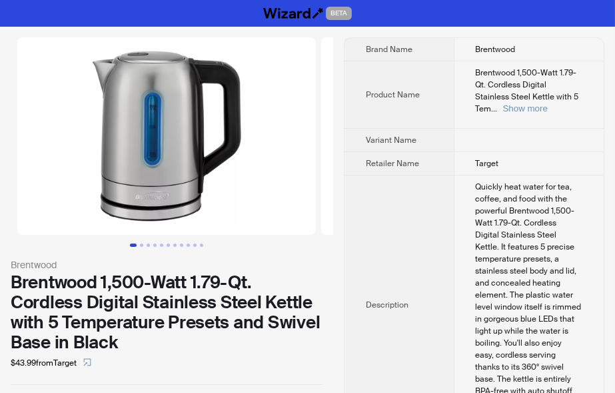
click at [195, 355] on div "$43.99 from Target" at bounding box center [167, 362] width 312 height 21
